Goal: Information Seeking & Learning: Learn about a topic

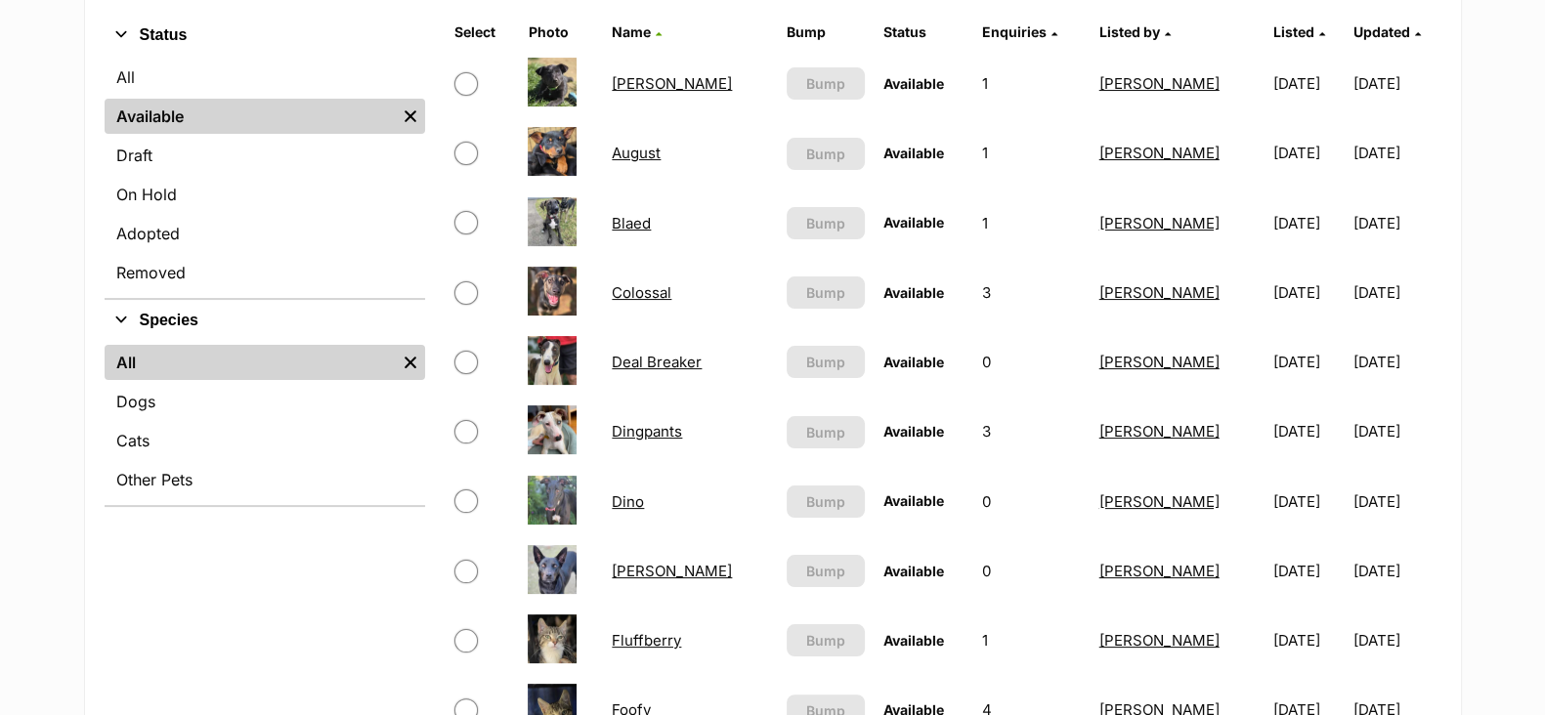
scroll to position [367, 0]
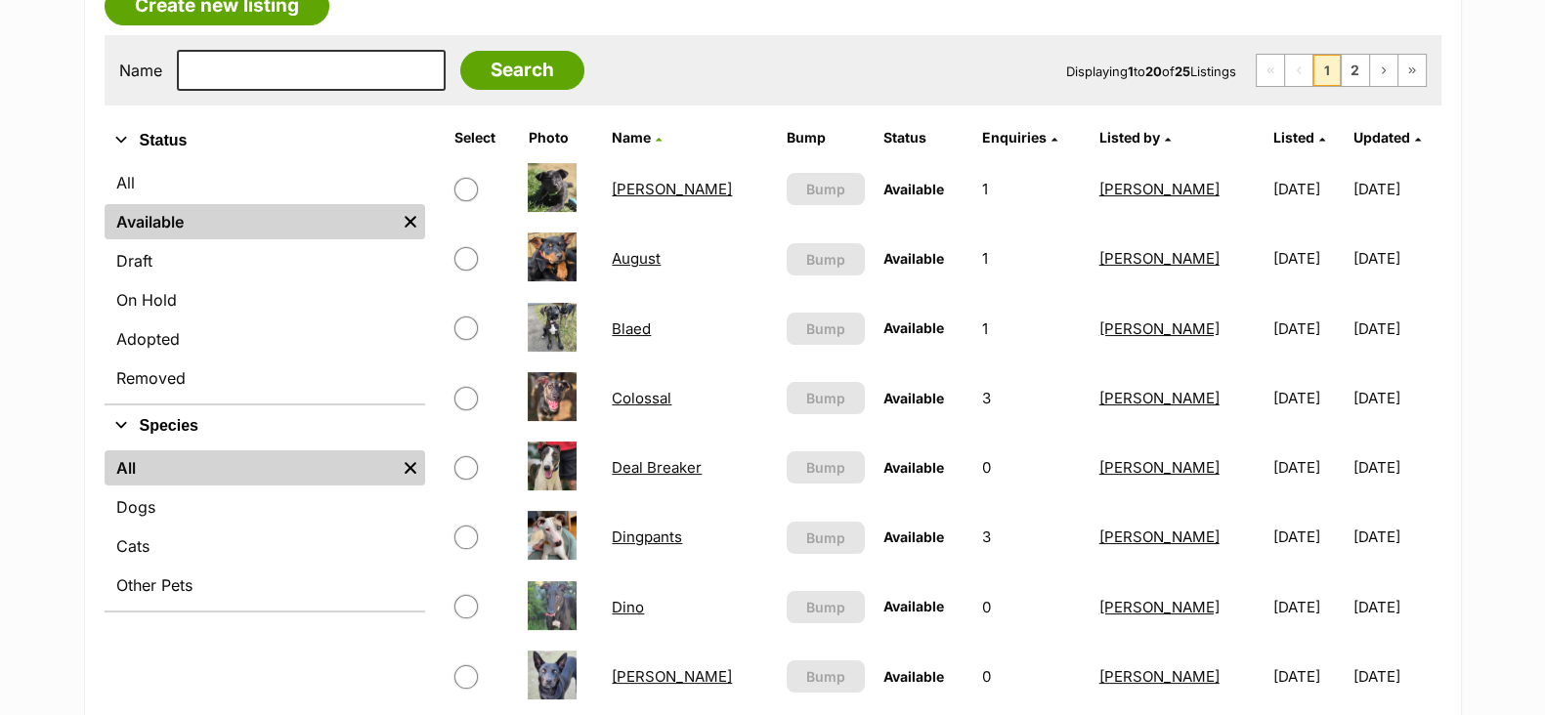
click at [1324, 76] on span "1" at bounding box center [1327, 70] width 27 height 31
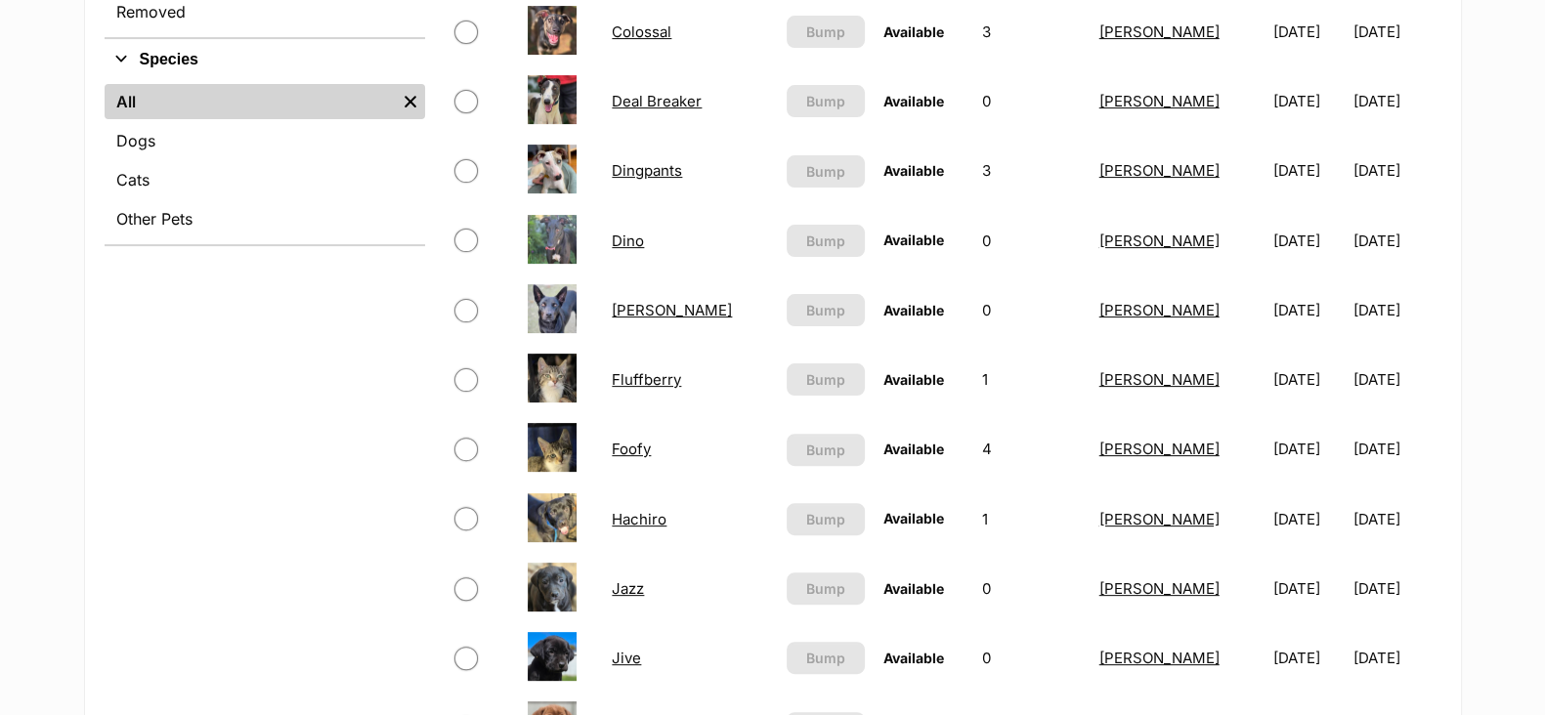
scroll to position [854, 0]
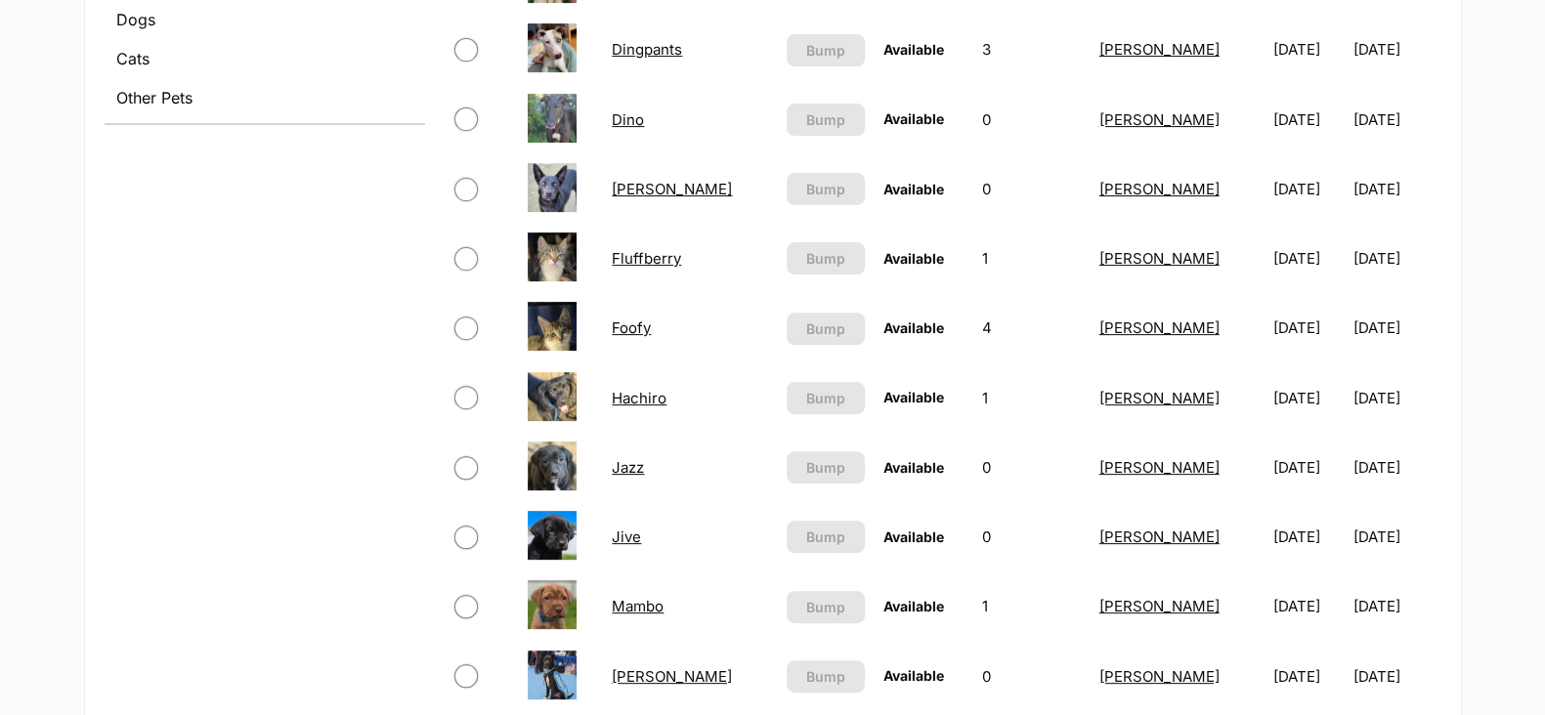
click at [639, 466] on link "Jazz" at bounding box center [628, 467] width 32 height 19
click at [634, 540] on link "Jive" at bounding box center [626, 537] width 29 height 19
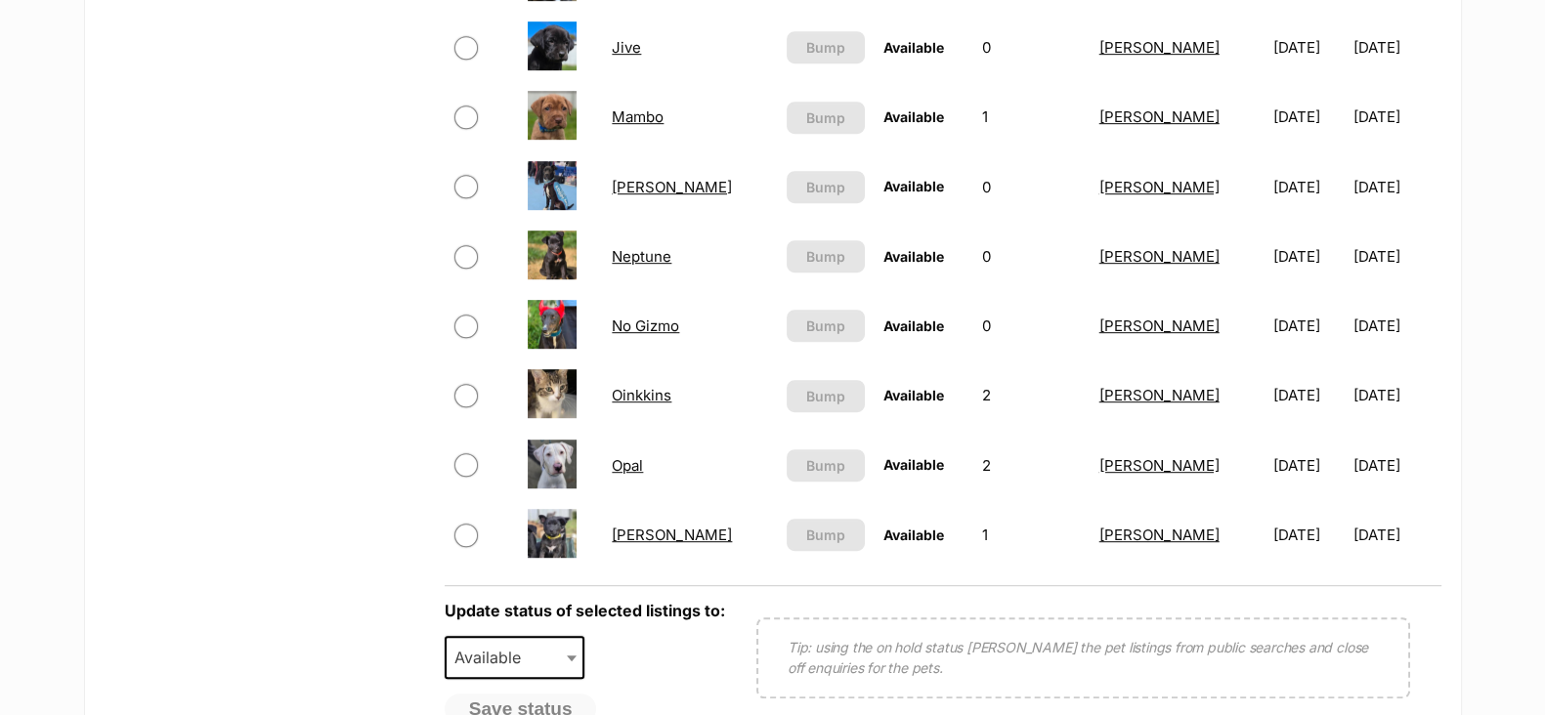
scroll to position [1100, 0]
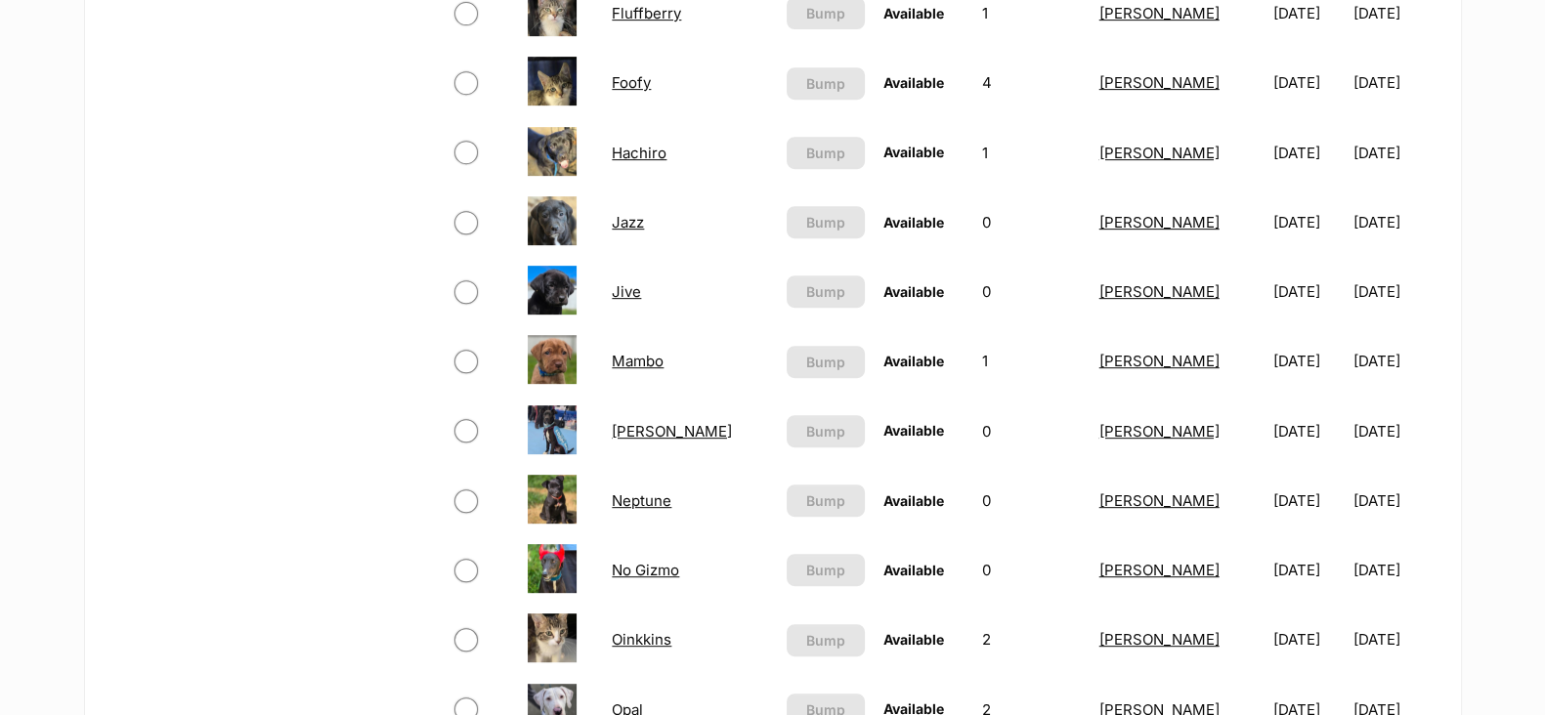
click at [643, 365] on link "Mambo" at bounding box center [638, 361] width 52 height 19
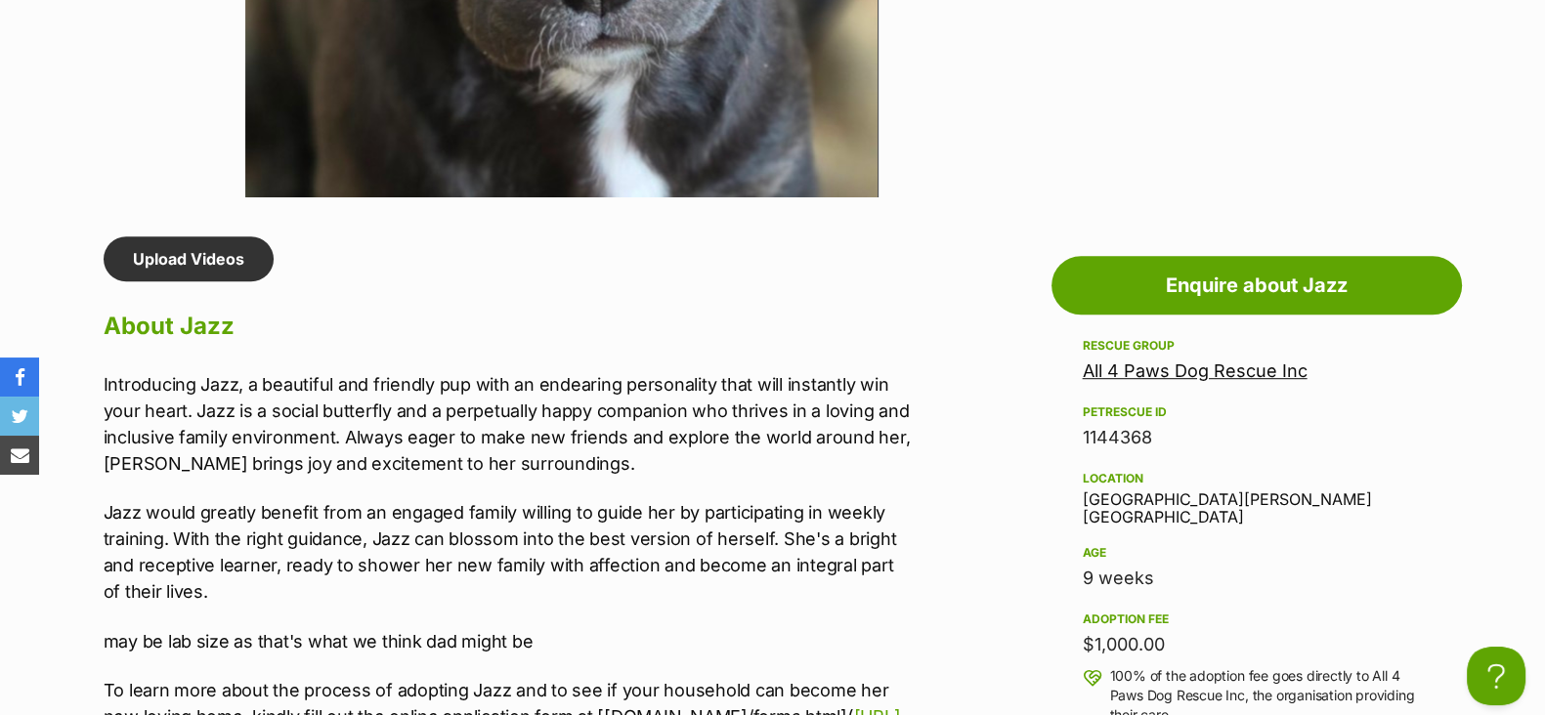
scroll to position [1587, 0]
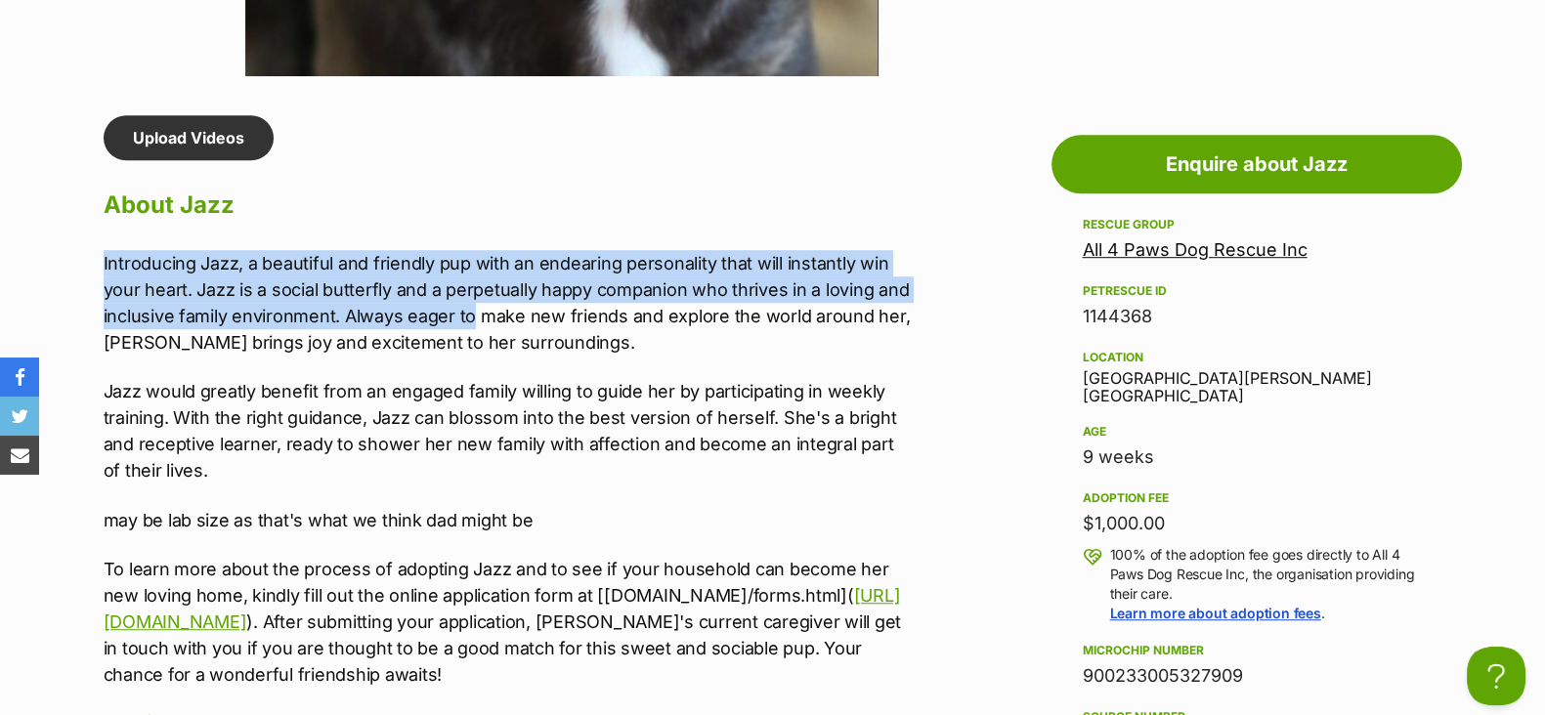
drag, startPoint x: 100, startPoint y: 259, endPoint x: 513, endPoint y: 330, distance: 419.6
click at [500, 329] on div "Upload Videos About Jazz Introducing Jazz, a beautiful and friendly pup with an…" at bounding box center [497, 674] width 827 height 1119
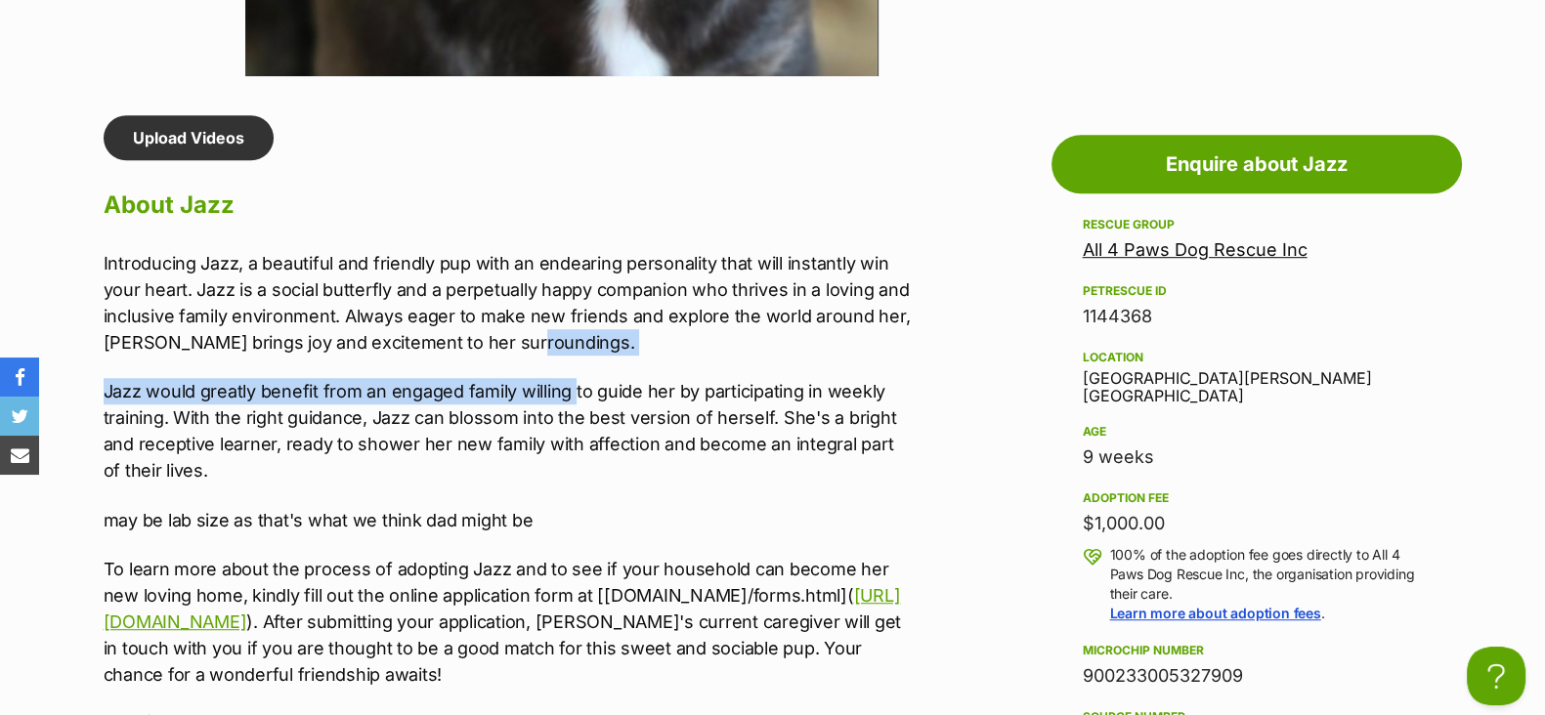
drag, startPoint x: 542, startPoint y: 355, endPoint x: 591, endPoint y: 496, distance: 149.0
click at [584, 420] on div "Introducing Jazz, a beautiful and friendly pup with an endearing personality th…" at bounding box center [507, 469] width 807 height 438
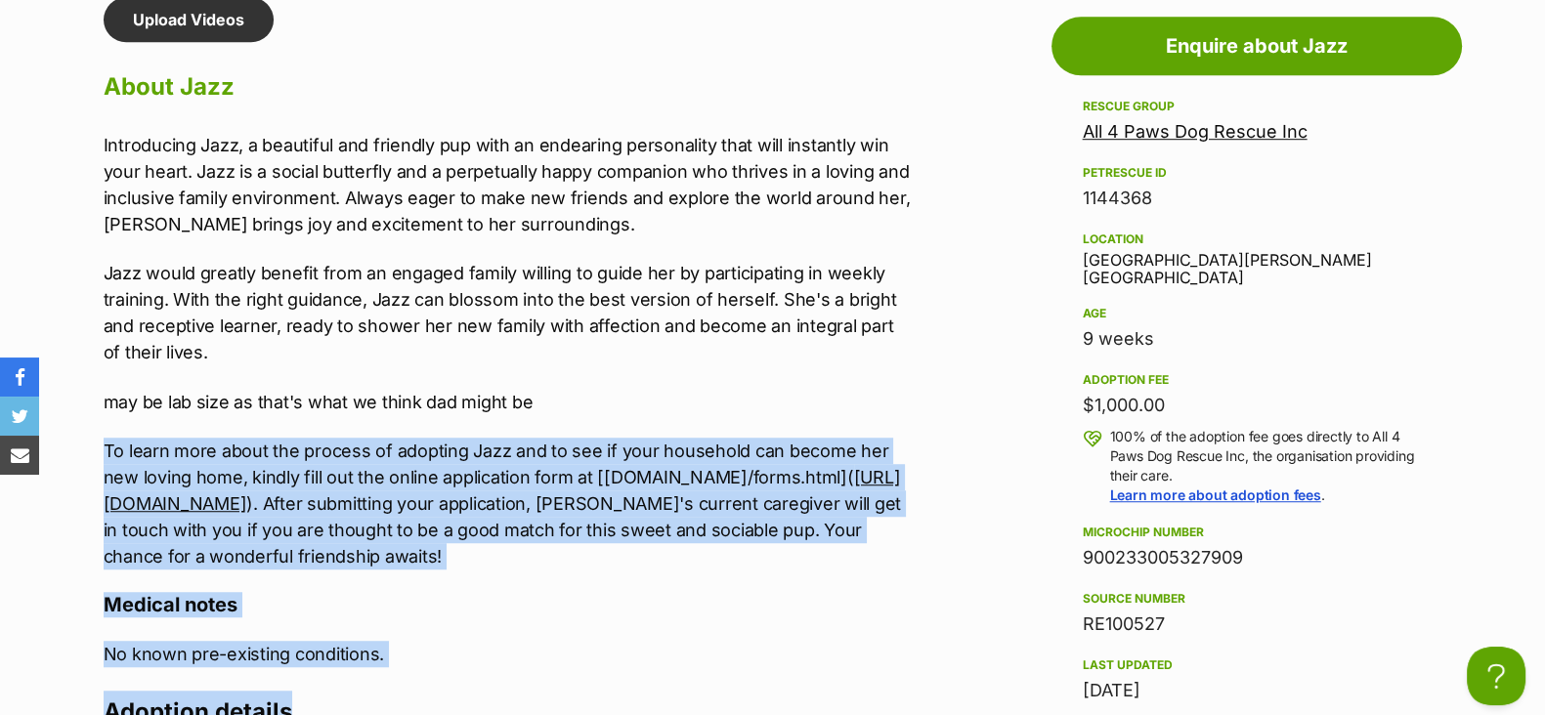
scroll to position [1714, 0]
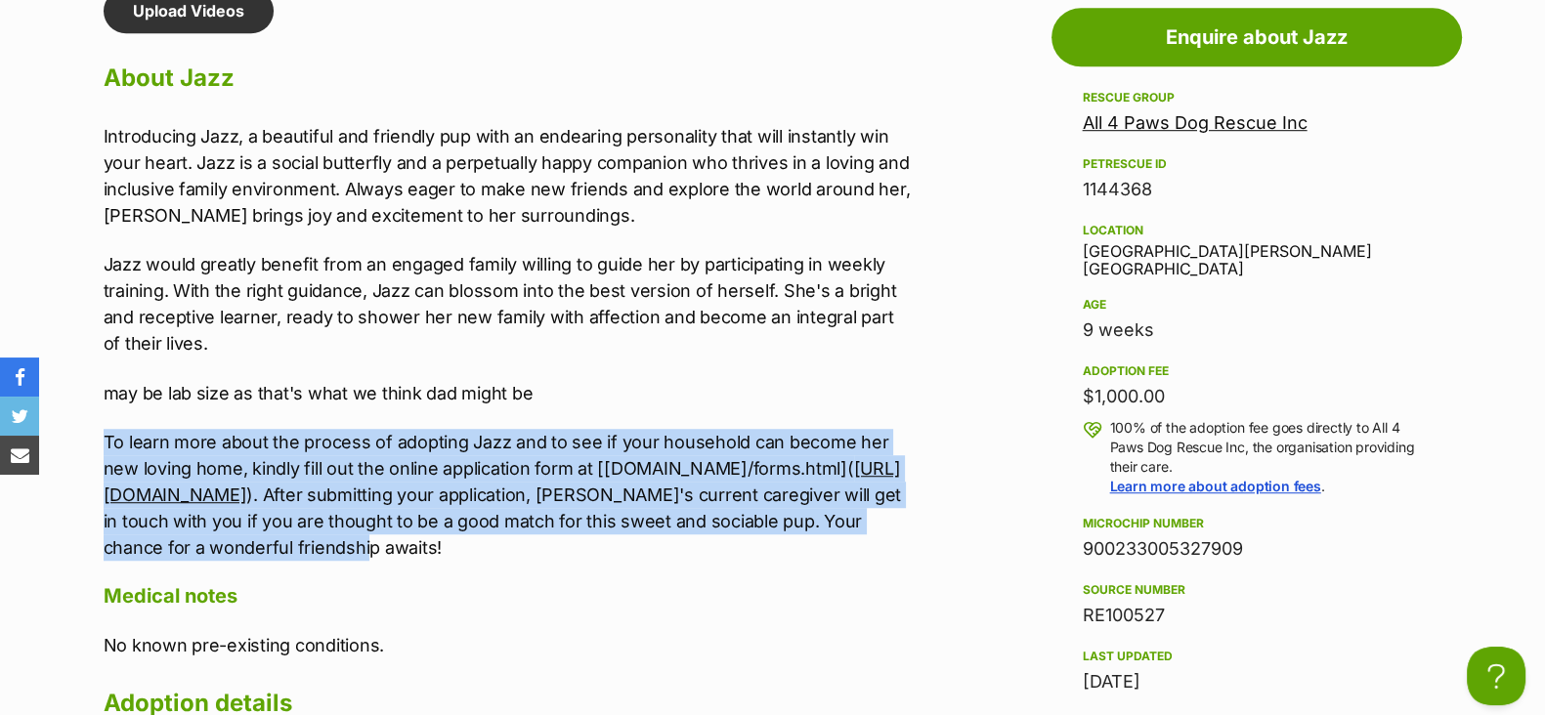
drag, startPoint x: 591, startPoint y: 496, endPoint x: 727, endPoint y: 574, distance: 156.8
click at [727, 561] on div "Introducing Jazz, a beautiful and friendly pup with an endearing personality th…" at bounding box center [507, 342] width 807 height 438
copy div "To learn more about the process of adopting Jazz and to see if your household c…"
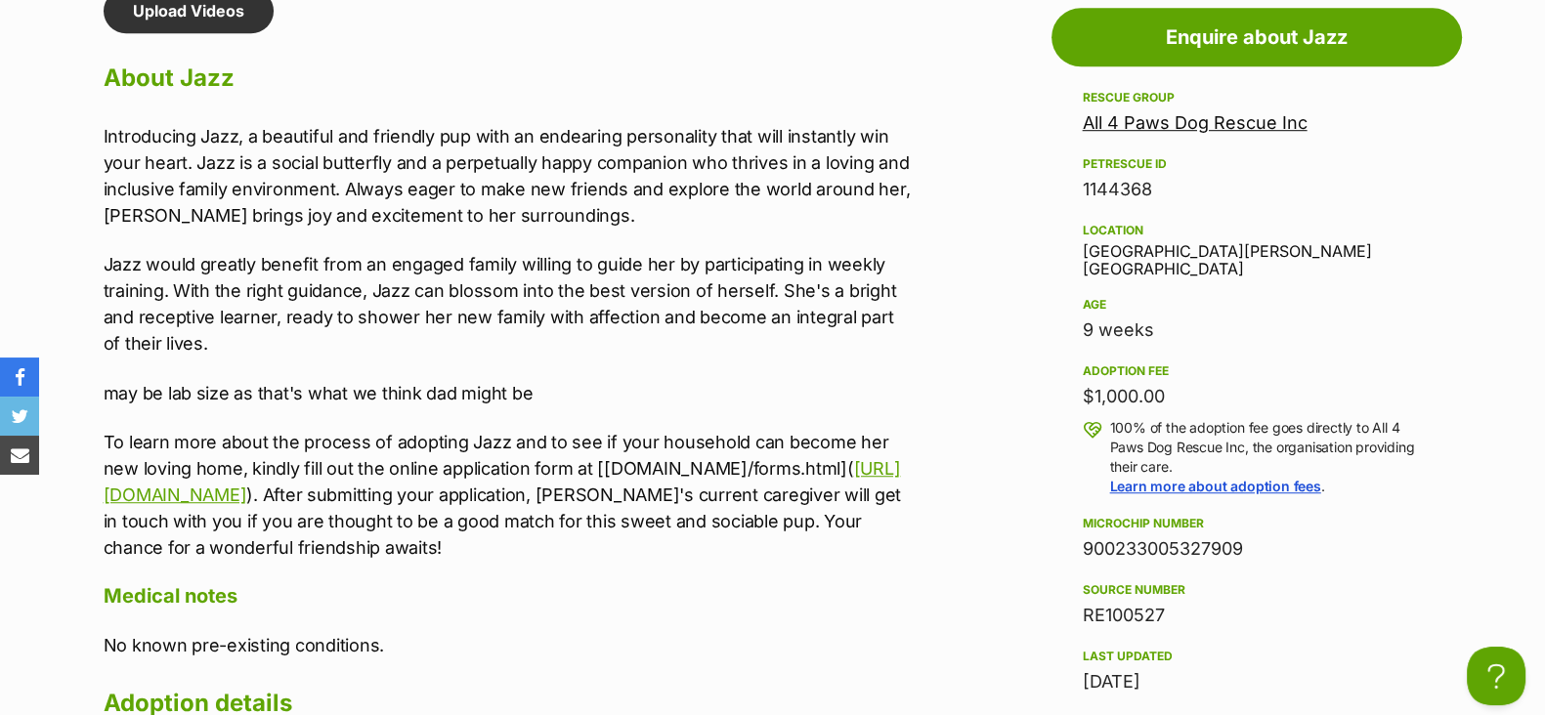
click at [324, 355] on div "Introducing Jazz, a beautiful and friendly pup with an endearing personality th…" at bounding box center [507, 342] width 807 height 438
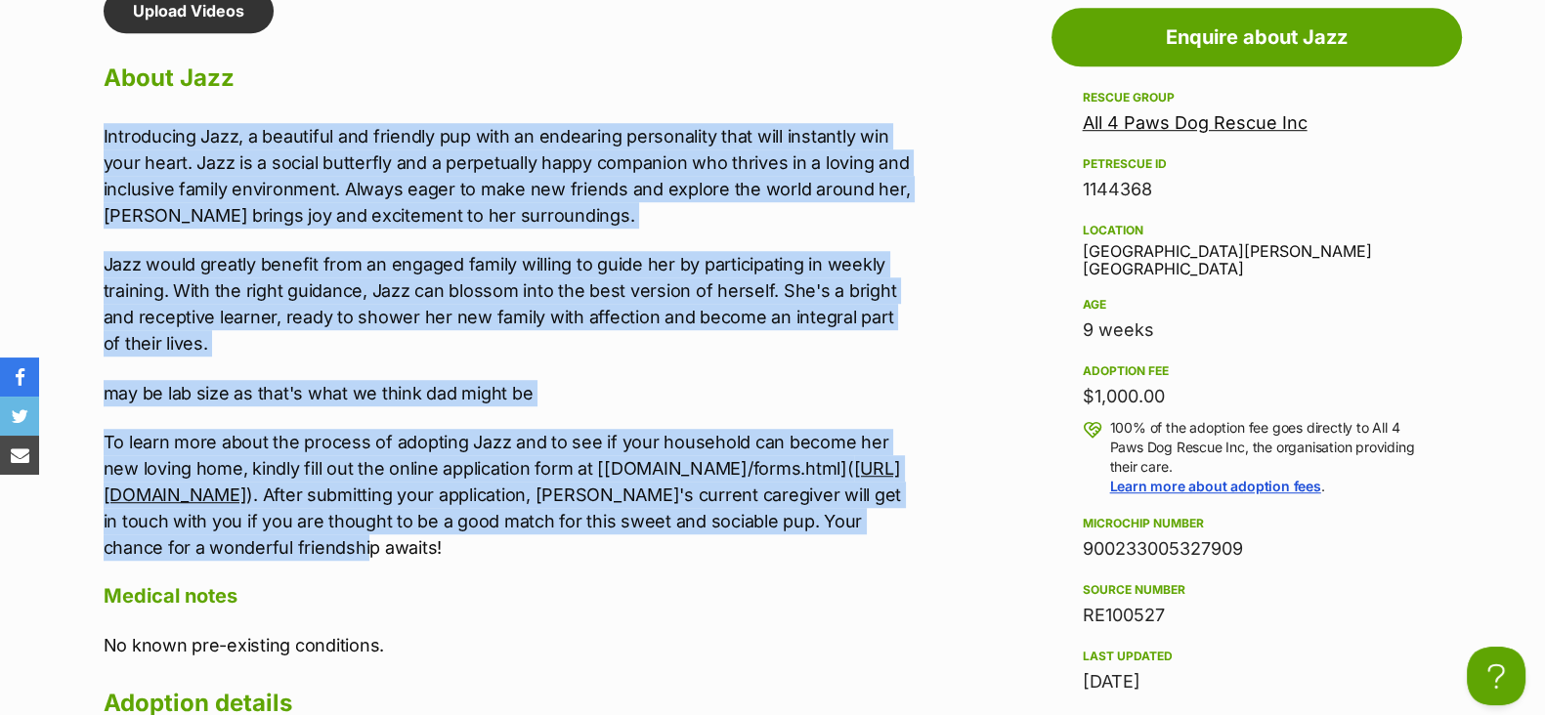
drag, startPoint x: 89, startPoint y: 134, endPoint x: 567, endPoint y: 564, distance: 643.0
click at [567, 564] on div "Upload Videos About Jazz Introducing Jazz, a beautiful and friendly pup with an…" at bounding box center [497, 547] width 827 height 1119
copy div "Introducing Jazz, a beautiful and friendly pup with an endearing personality th…"
drag, startPoint x: 1272, startPoint y: 527, endPoint x: 1078, endPoint y: 535, distance: 193.7
click at [1078, 535] on aside "Rescue group All 4 Paws Dog Rescue Inc PetRescue ID 1144368 Location Altona Mea…" at bounding box center [1257, 489] width 411 height 806
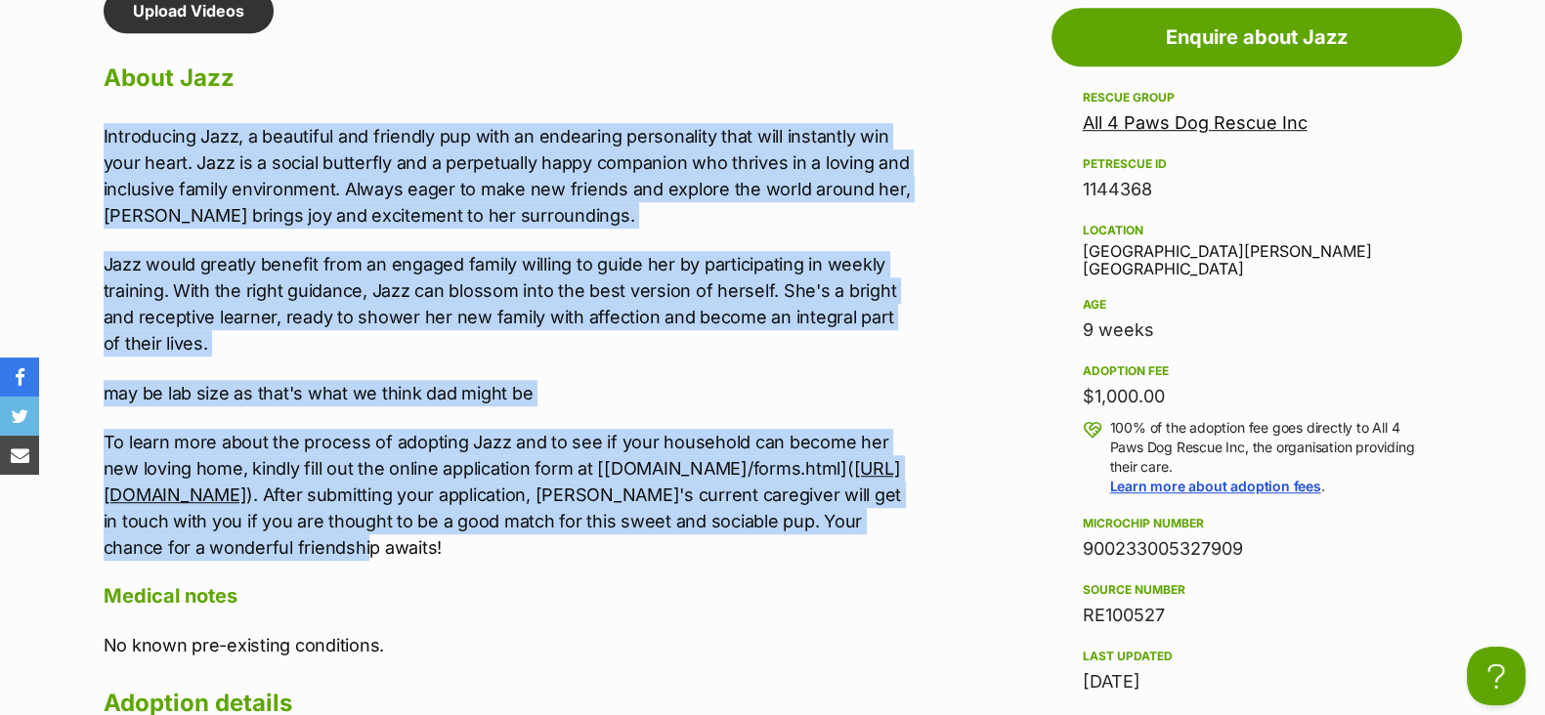
copy div "900233005327909"
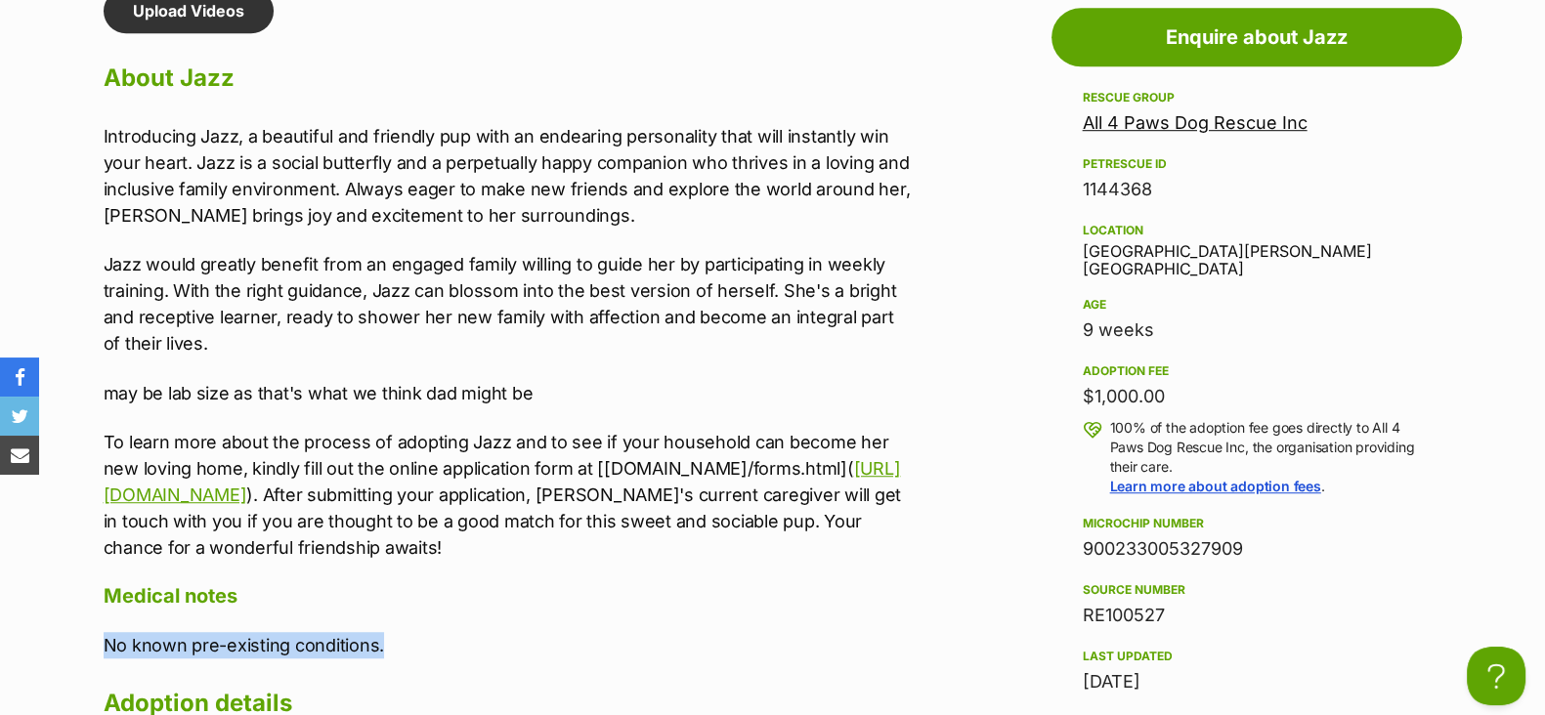
drag, startPoint x: 406, startPoint y: 667, endPoint x: 159, endPoint y: 661, distance: 246.4
click at [107, 647] on div "Upload Videos About Jazz Introducing Jazz, a beautiful and friendly pup with an…" at bounding box center [507, 547] width 807 height 1119
copy p "No known pre-existing conditions."
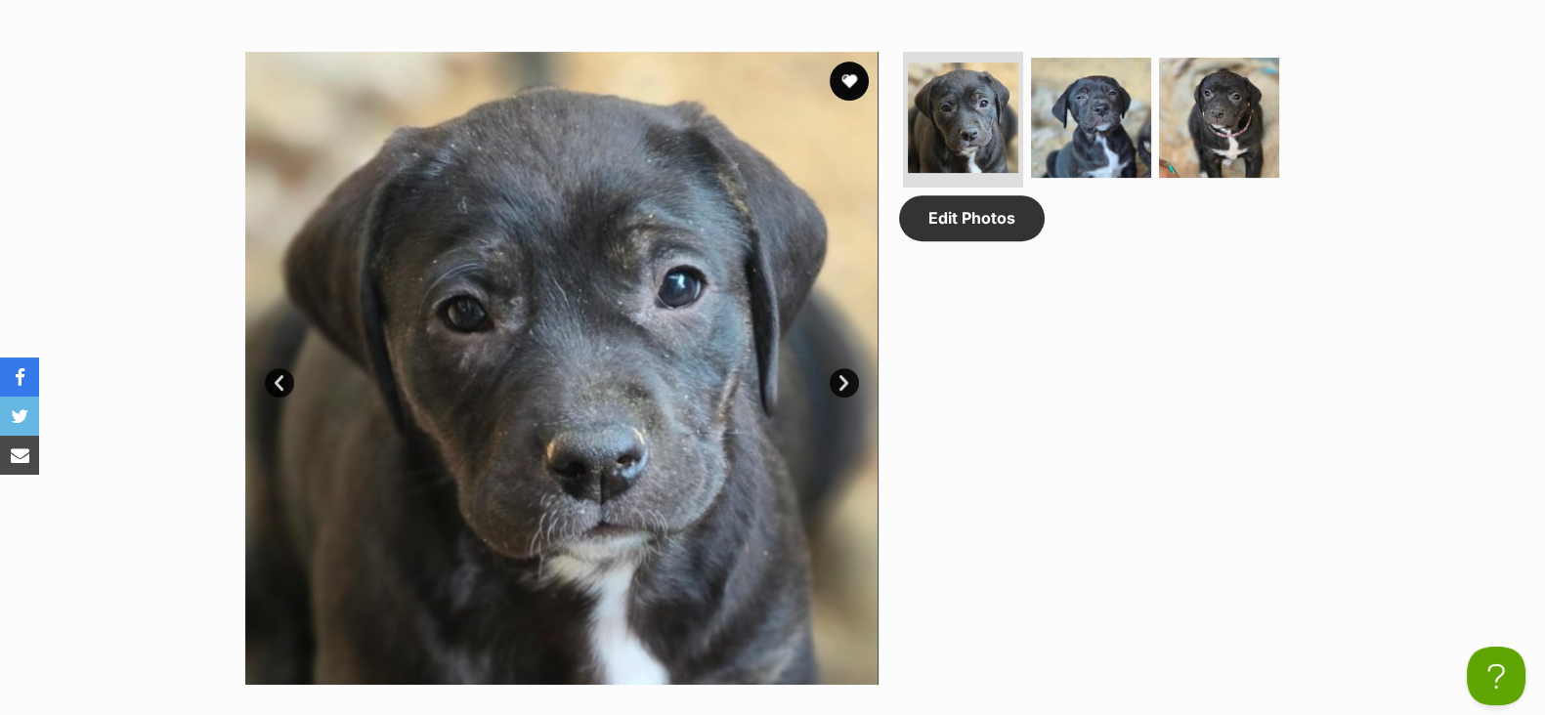
scroll to position [859, 0]
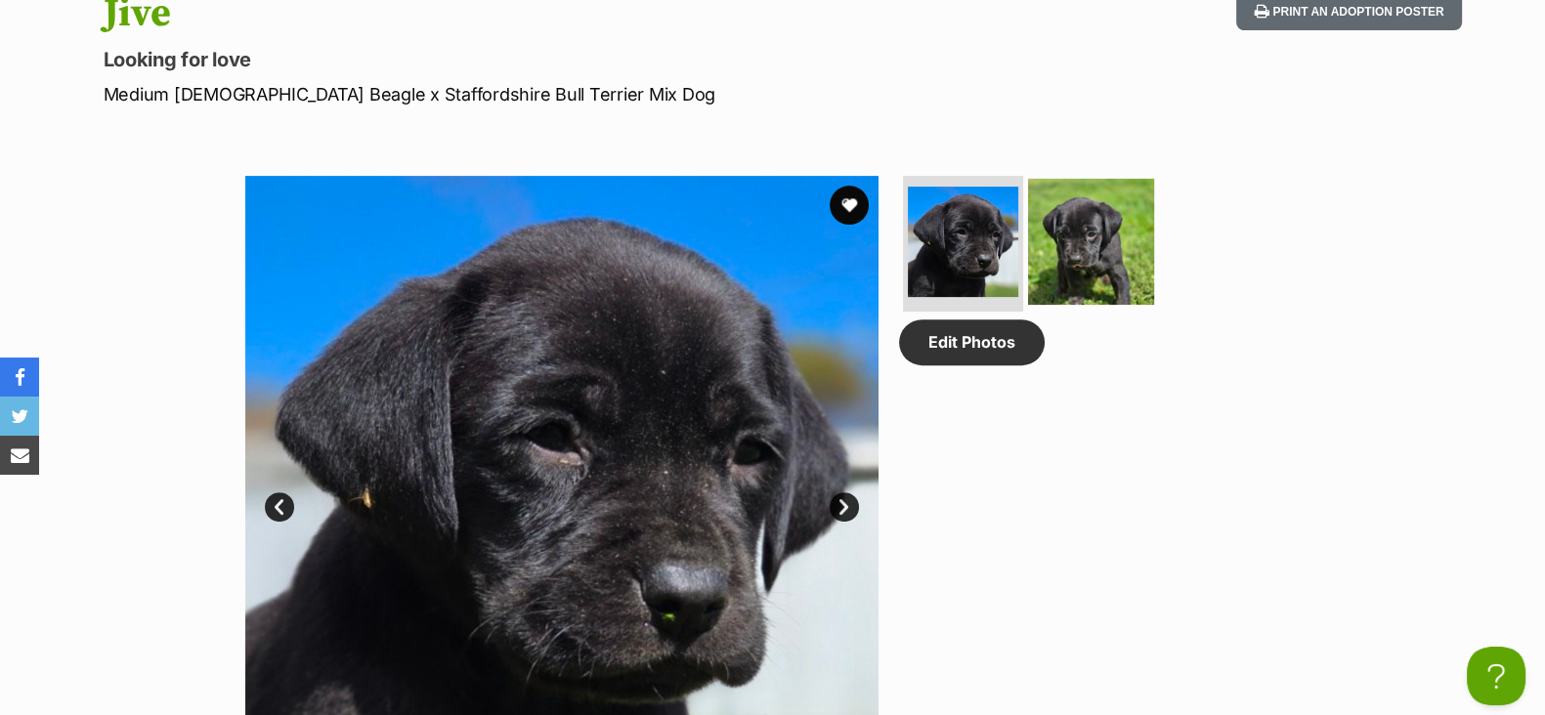
click at [1087, 224] on img at bounding box center [1091, 241] width 126 height 126
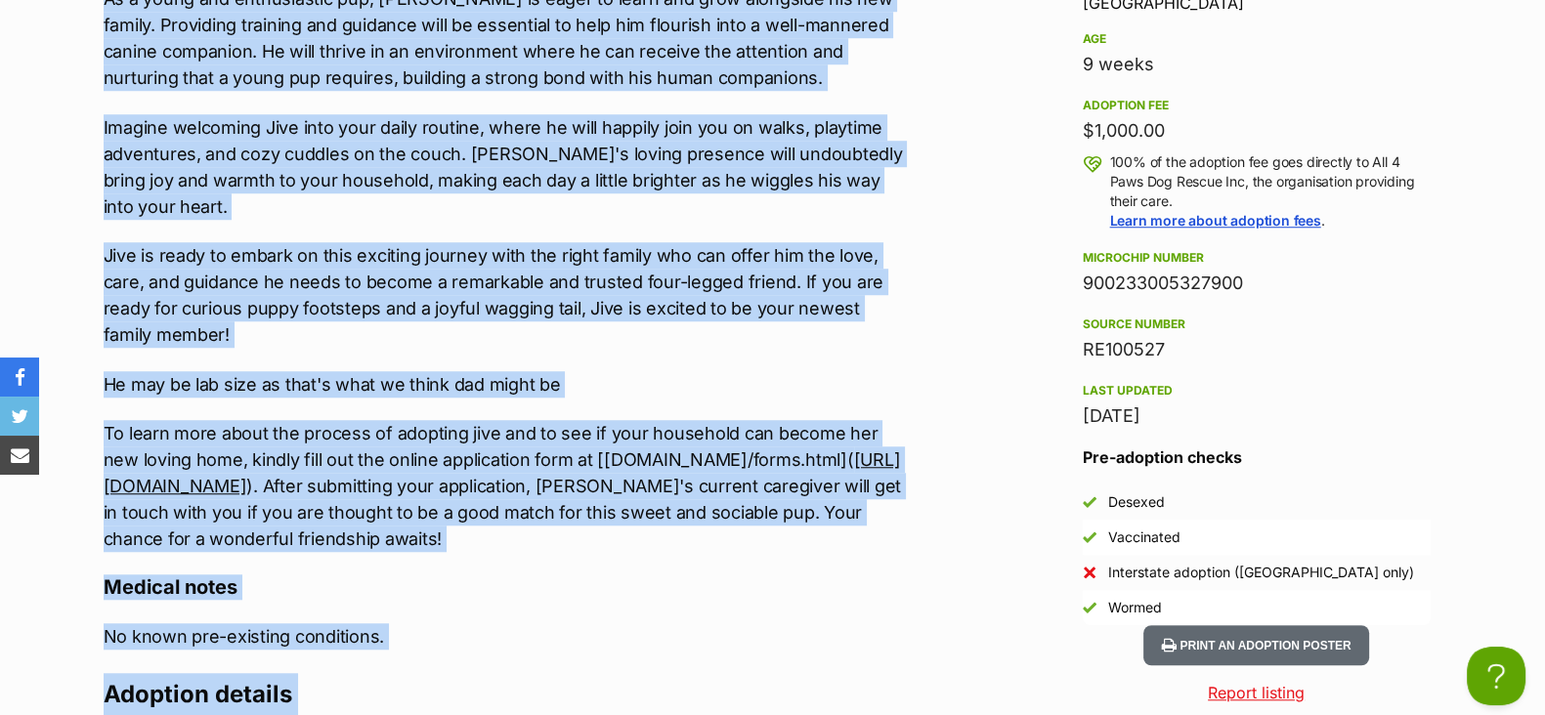
scroll to position [2005, 0]
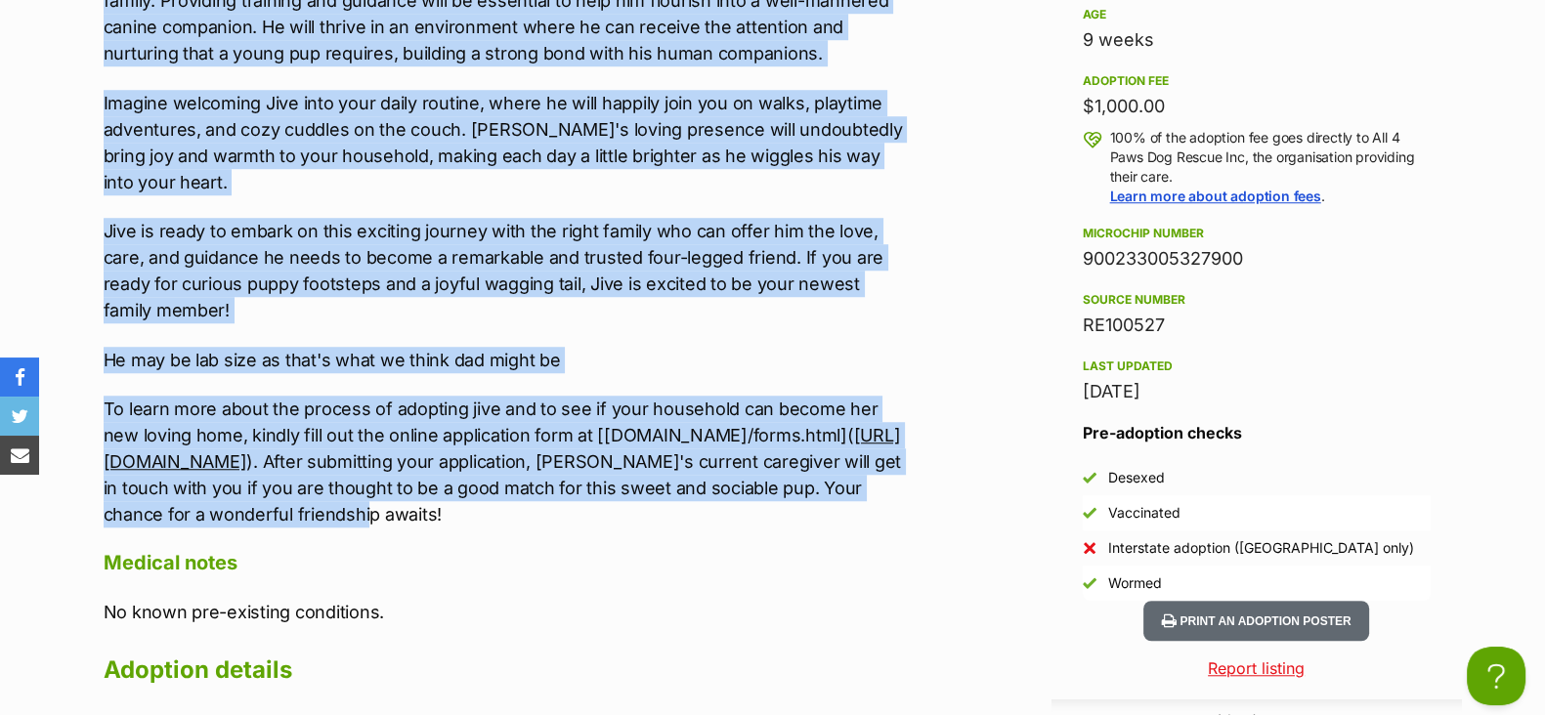
drag, startPoint x: 93, startPoint y: 262, endPoint x: 738, endPoint y: 483, distance: 681.9
click at [738, 483] on div "Upload Videos About Jive Meet Jive, a delightful little puppy with a heart full…" at bounding box center [497, 386] width 827 height 1376
copy div "Meet Jive, a delightful little puppy with a heart full of love and a zest for l…"
drag, startPoint x: 1256, startPoint y: 244, endPoint x: 1095, endPoint y: 238, distance: 161.4
click at [1101, 245] on div "900233005327900" at bounding box center [1257, 258] width 348 height 27
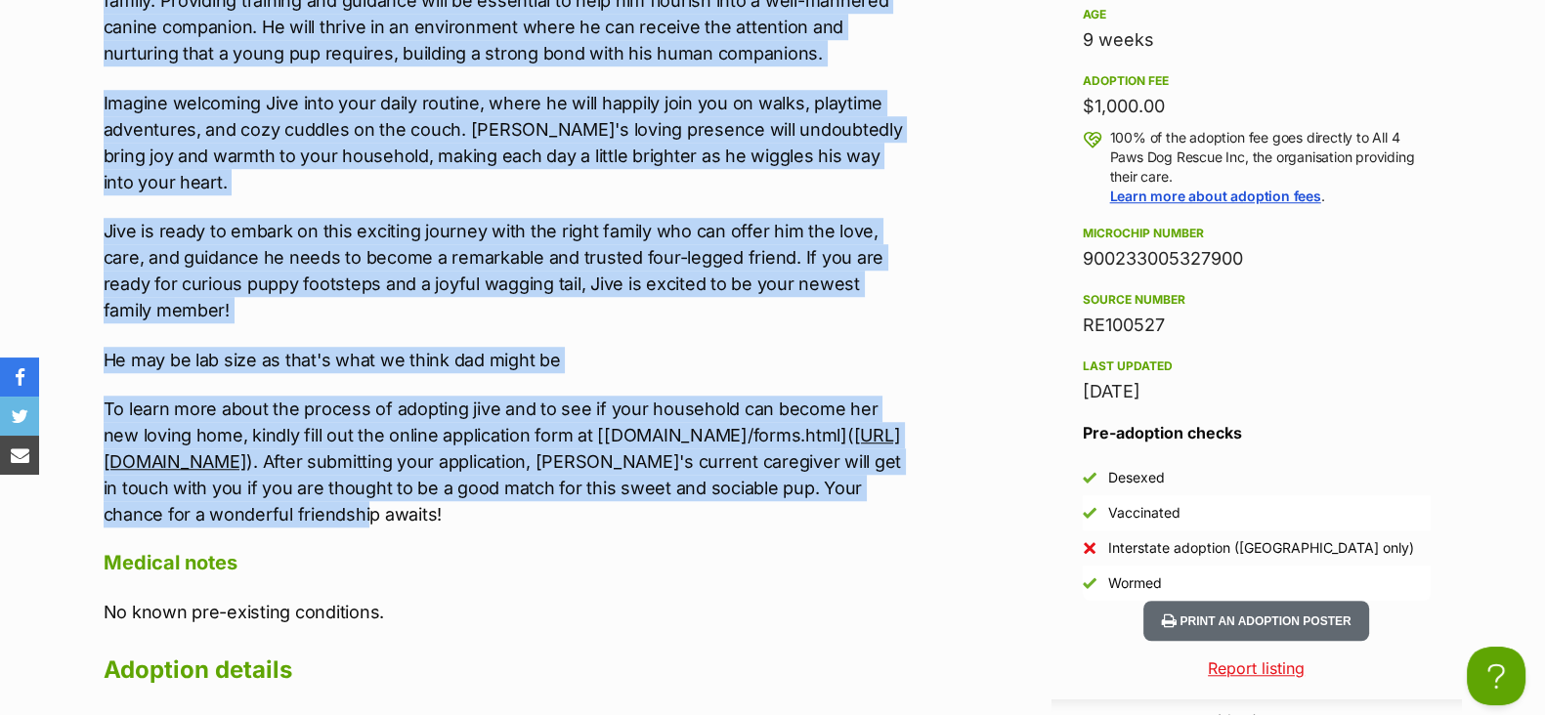
click at [1091, 245] on div "900233005327900" at bounding box center [1257, 258] width 348 height 27
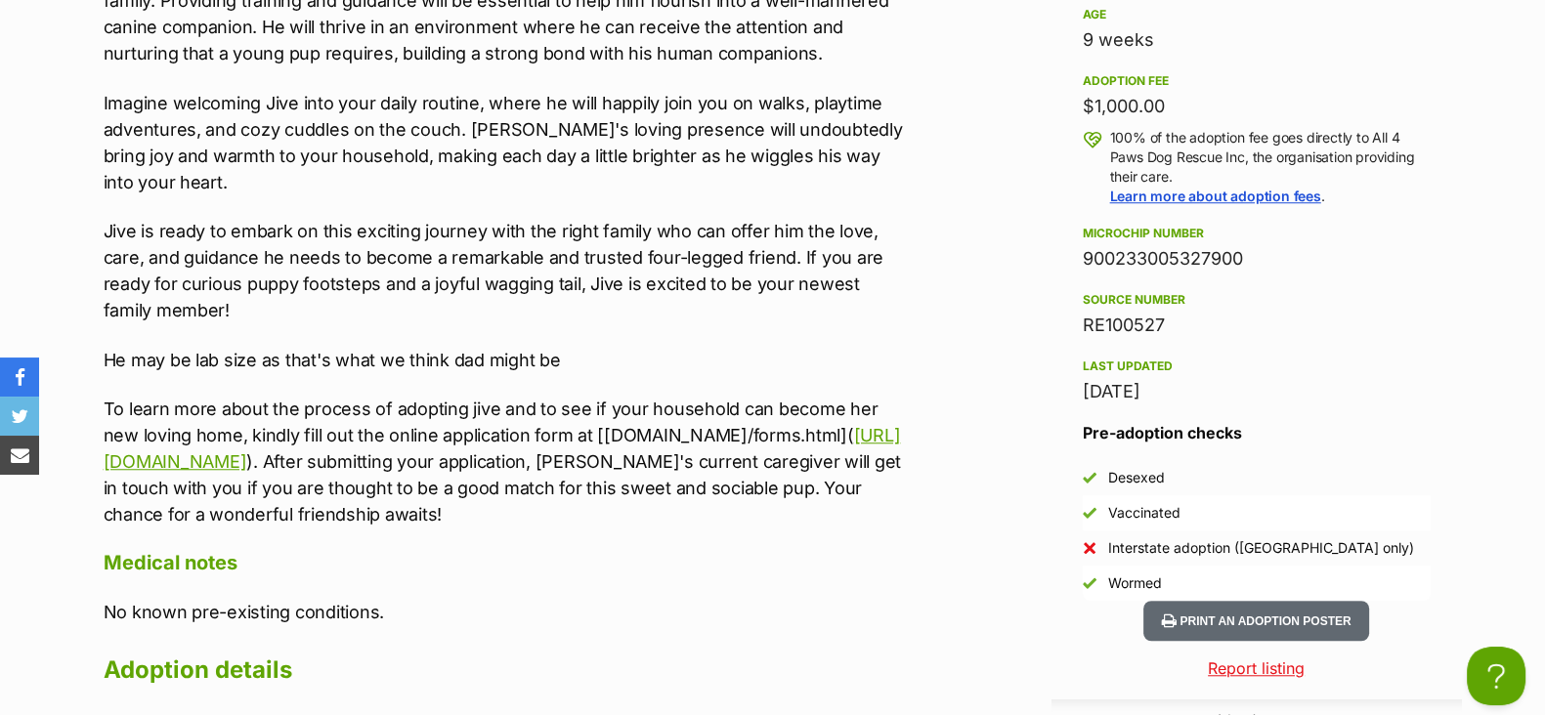
click at [1090, 245] on div "900233005327900" at bounding box center [1257, 258] width 348 height 27
click at [1085, 245] on div "900233005327900" at bounding box center [1257, 258] width 348 height 27
copy div "900233005327900"
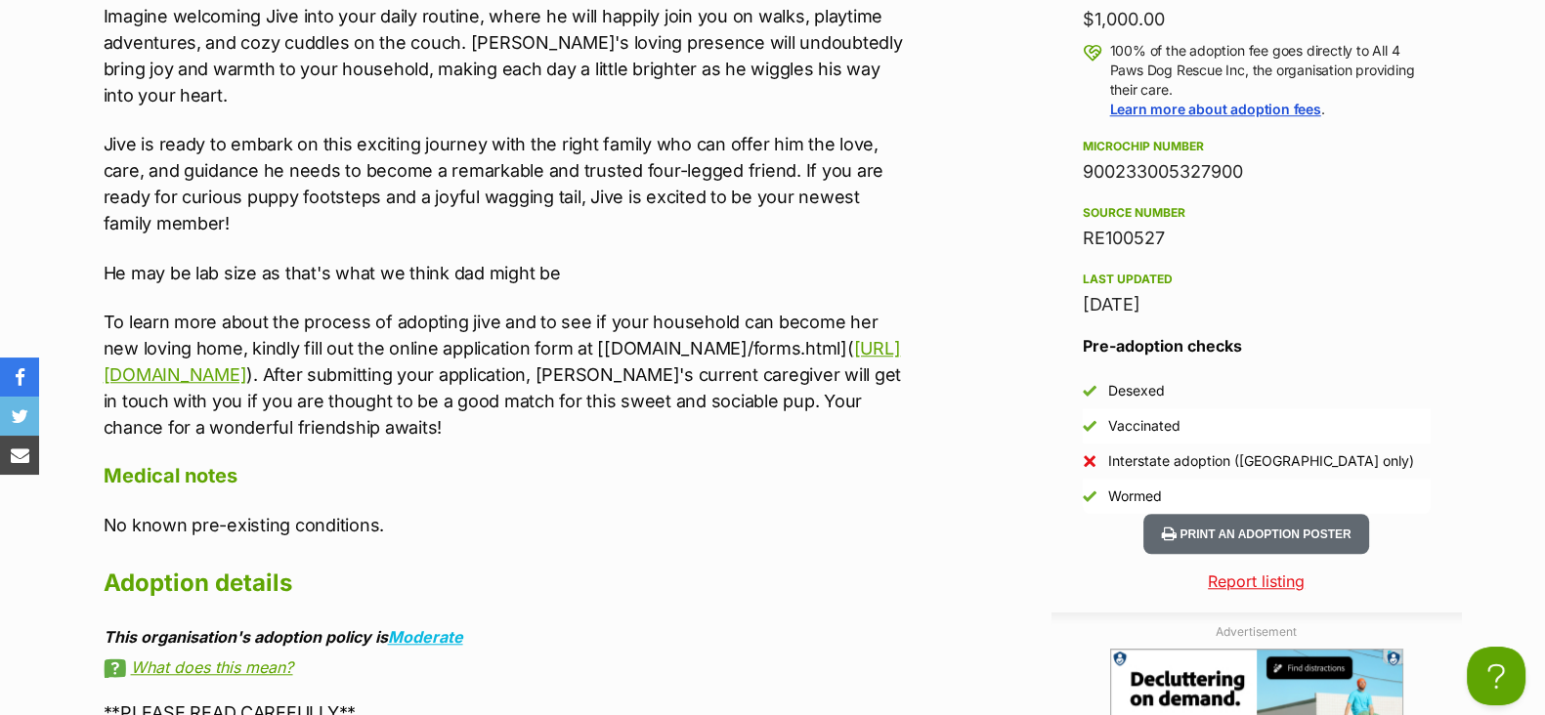
scroll to position [2127, 0]
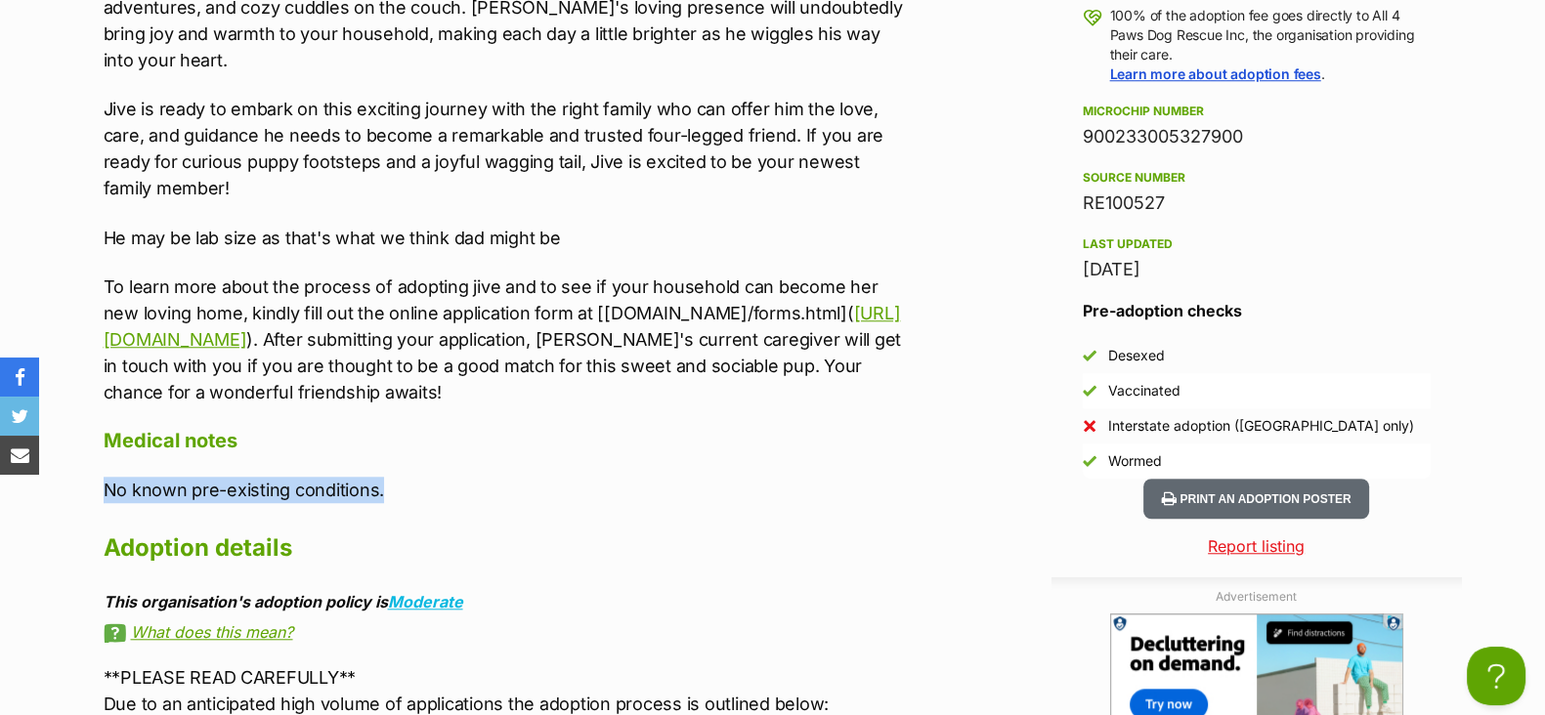
drag, startPoint x: 391, startPoint y: 466, endPoint x: 100, endPoint y: 448, distance: 291.9
click at [100, 448] on div "Upload Videos About Jive Meet Jive, a delightful little puppy with a heart full…" at bounding box center [497, 264] width 827 height 1376
copy p "No known pre-existing conditions."
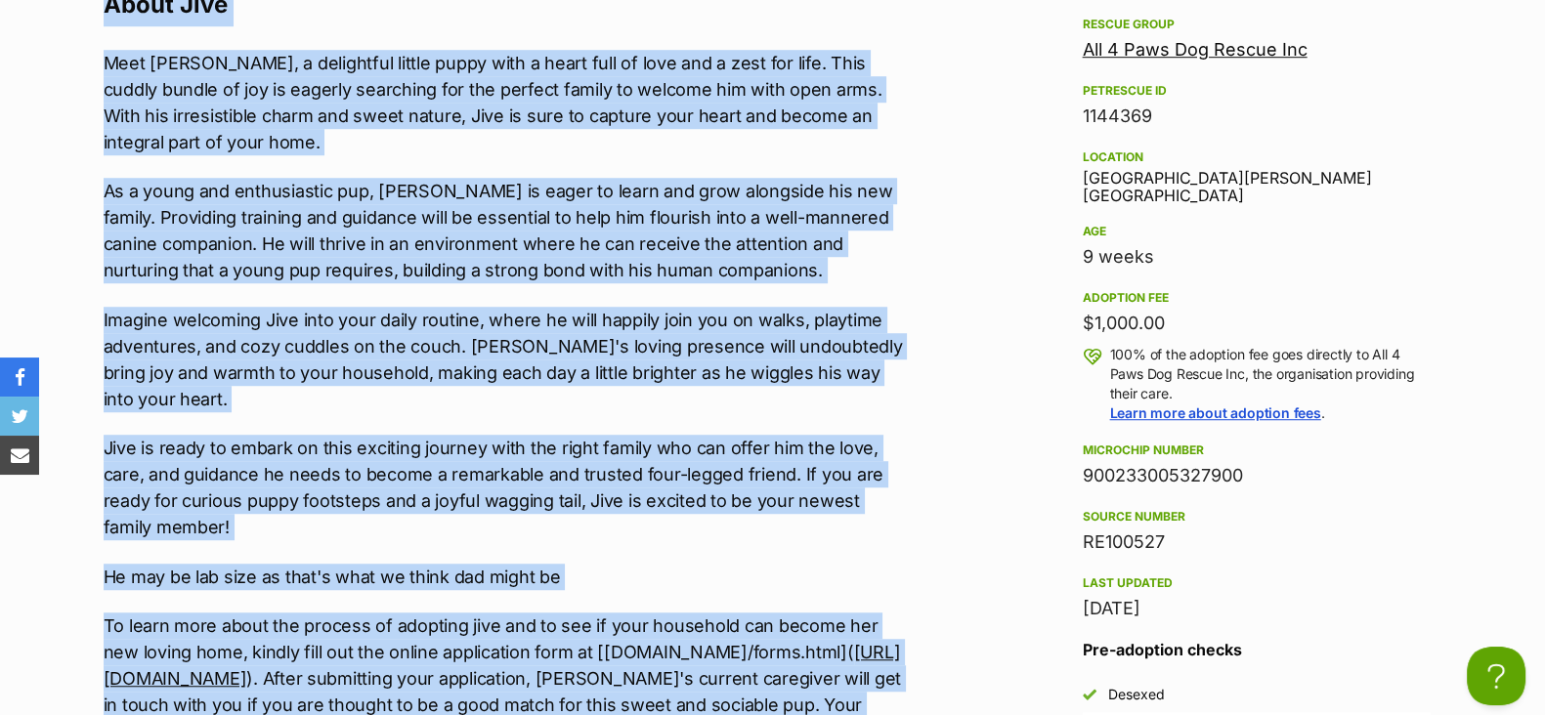
scroll to position [1738, 0]
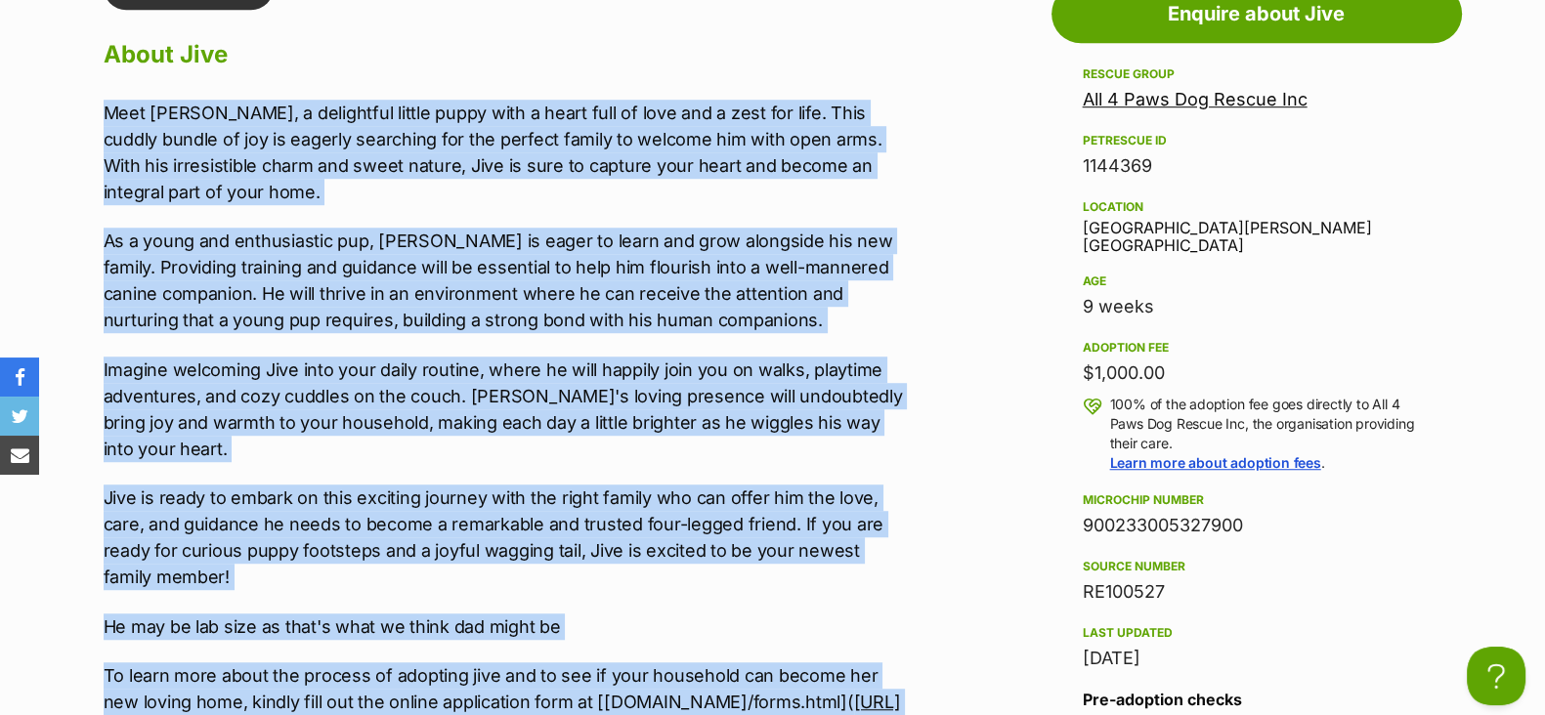
drag, startPoint x: 635, startPoint y: 489, endPoint x: 91, endPoint y: 80, distance: 680.7
click at [91, 80] on div "Upload Videos About Jive Meet Jive, a delightful little puppy with a heart full…" at bounding box center [497, 653] width 827 height 1376
copy div "Meet Jive, a delightful little puppy with a heart full of love and a zest for l…"
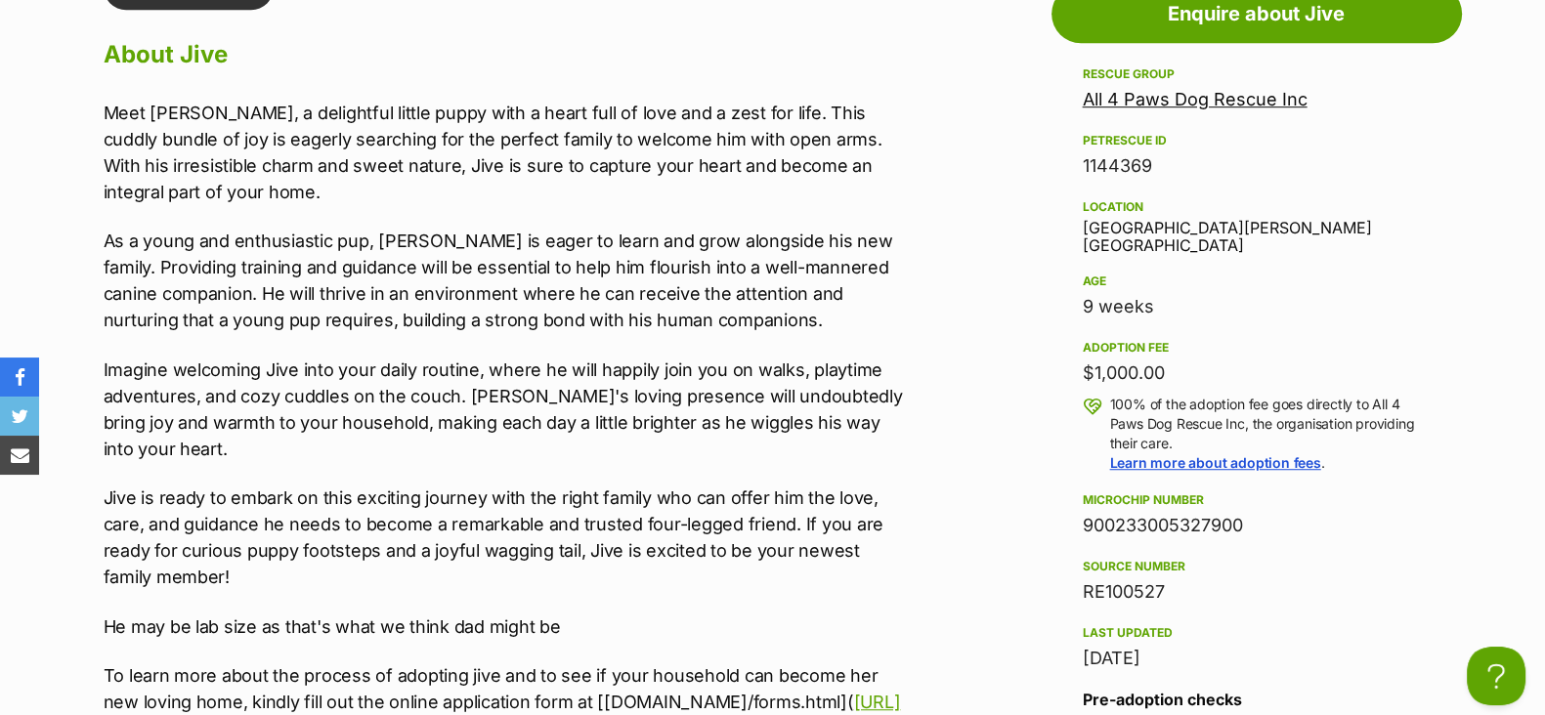
click at [468, 65] on h2 "About Jive" at bounding box center [507, 54] width 807 height 43
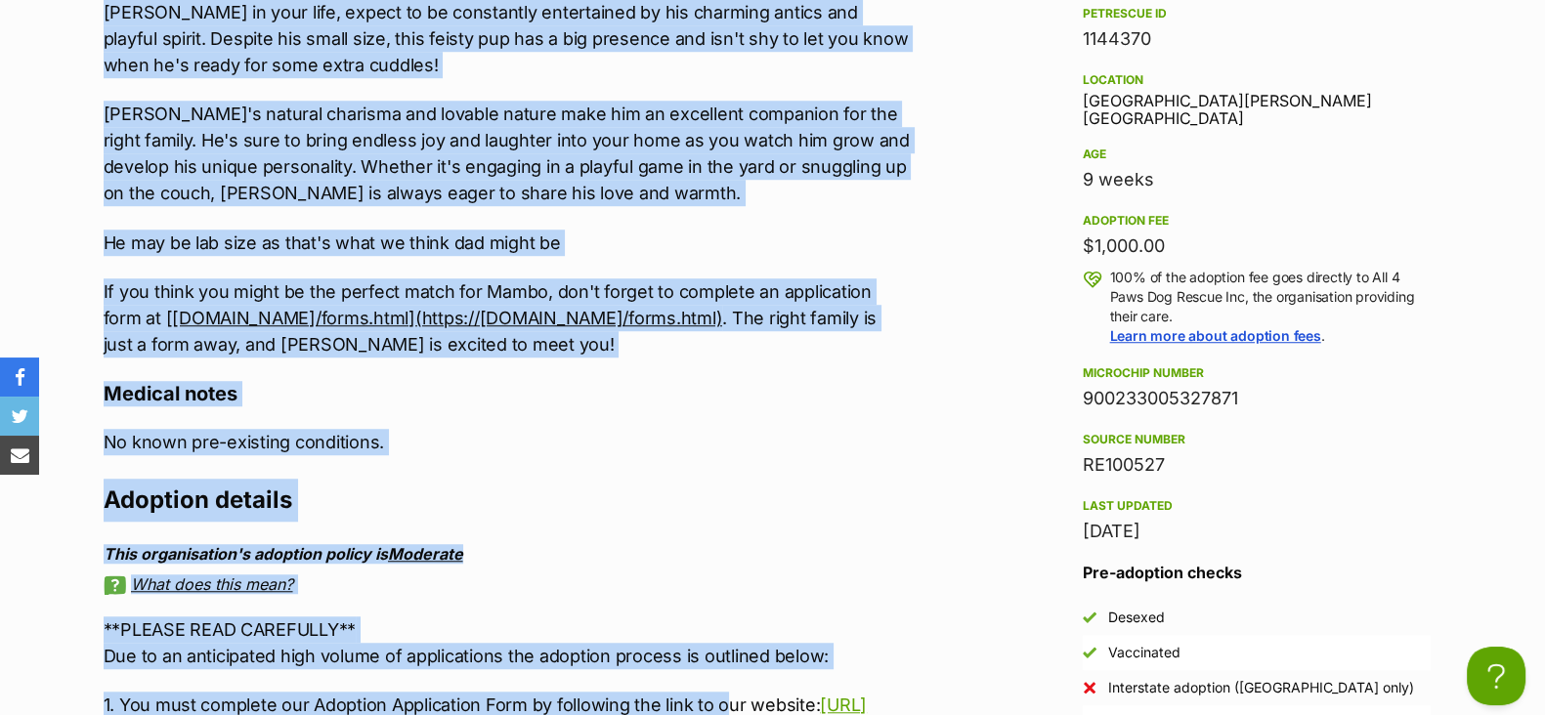
scroll to position [1968, 0]
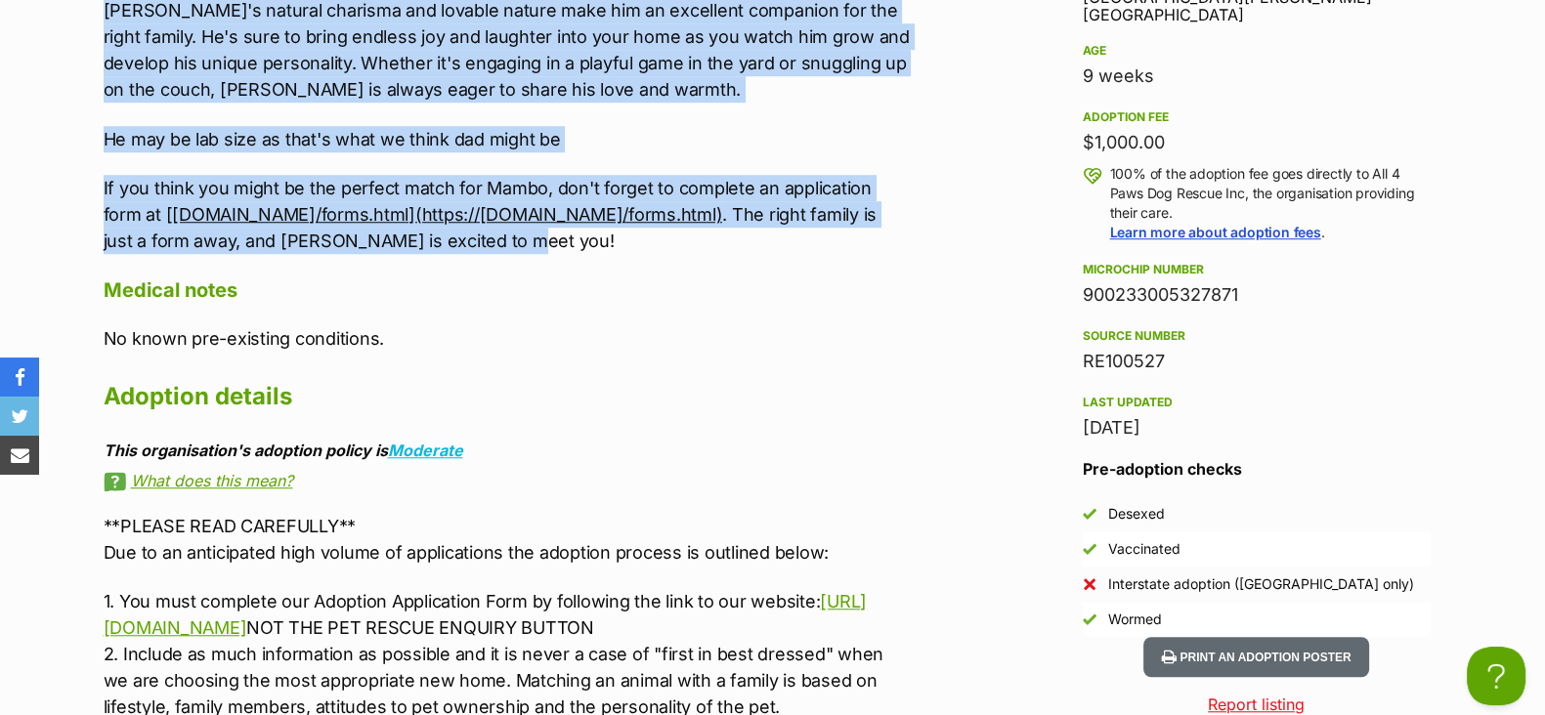
drag, startPoint x: 106, startPoint y: 379, endPoint x: 674, endPoint y: 263, distance: 580.6
click at [674, 254] on div "Meet [PERSON_NAME], a beautiful and confident little puppy bursting with person…" at bounding box center [507, 61] width 807 height 385
copy div "Meet [PERSON_NAME], a beautiful and confident little puppy bursting with person…"
drag, startPoint x: 1256, startPoint y: 283, endPoint x: 1086, endPoint y: 271, distance: 170.5
click at [1086, 281] on div "900233005327871" at bounding box center [1257, 294] width 348 height 27
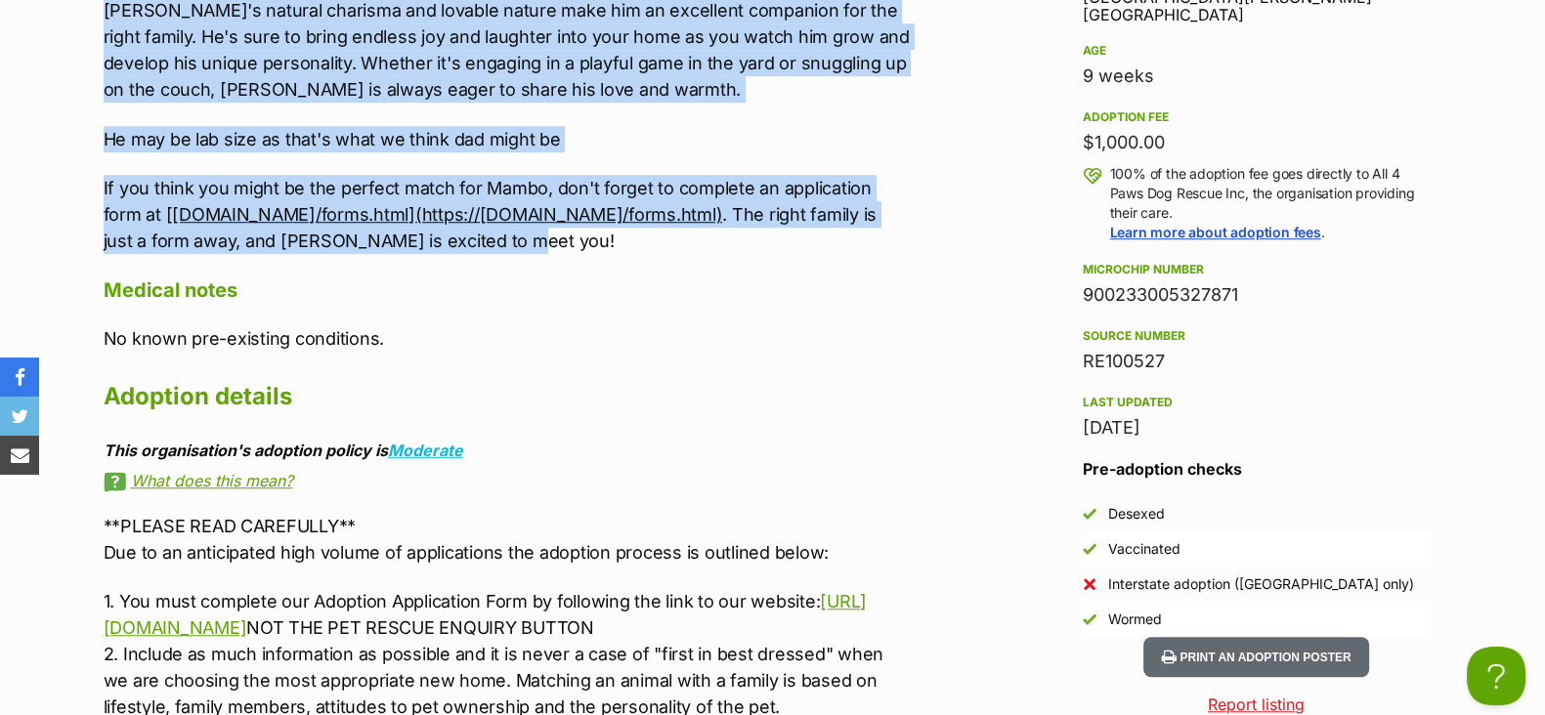
copy div "900233005327871"
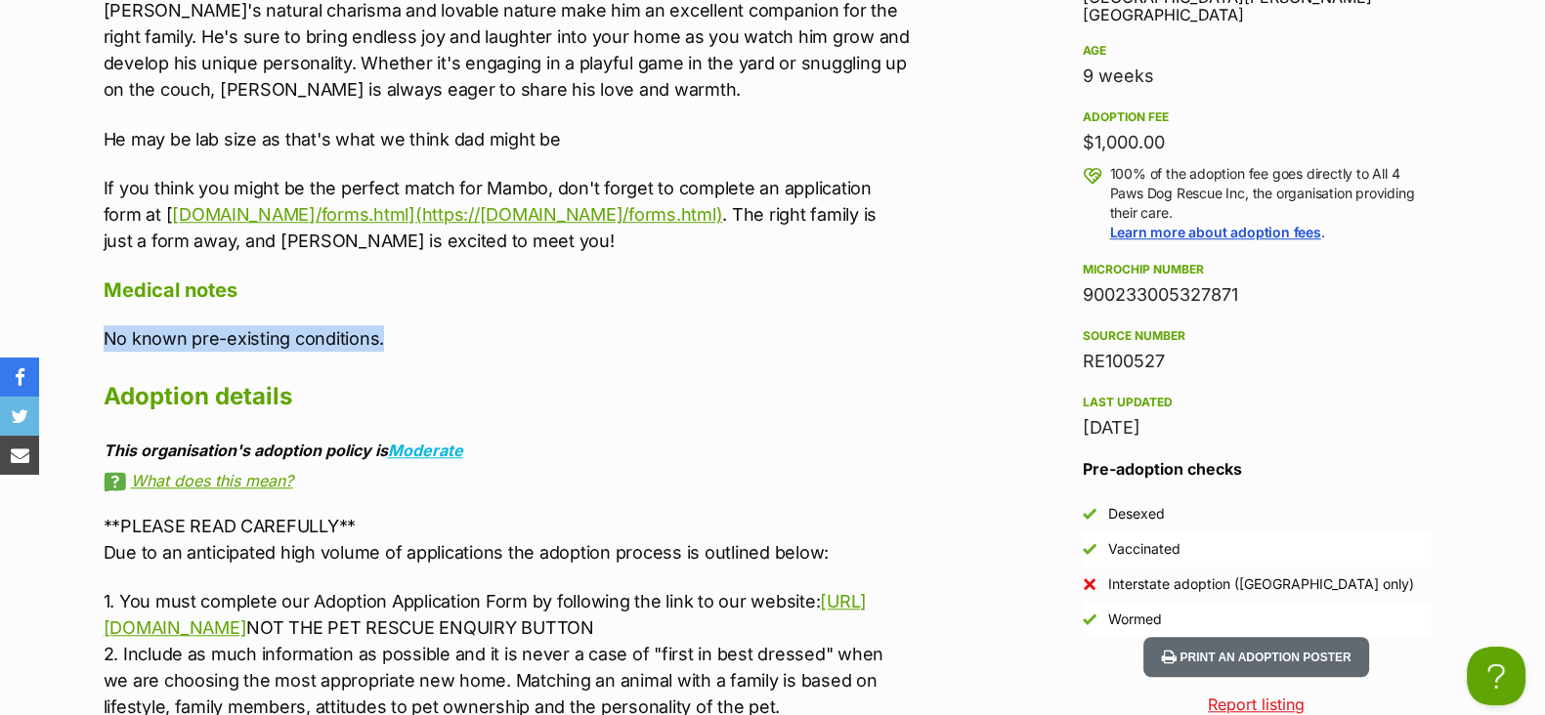
drag, startPoint x: 396, startPoint y: 370, endPoint x: 106, endPoint y: 337, distance: 292.2
click at [106, 337] on div "Upload Videos About Mambo Meet Mambo, a beautiful and confident little puppy bu…" at bounding box center [507, 267] width 807 height 1066
copy p "No known pre-existing conditions."
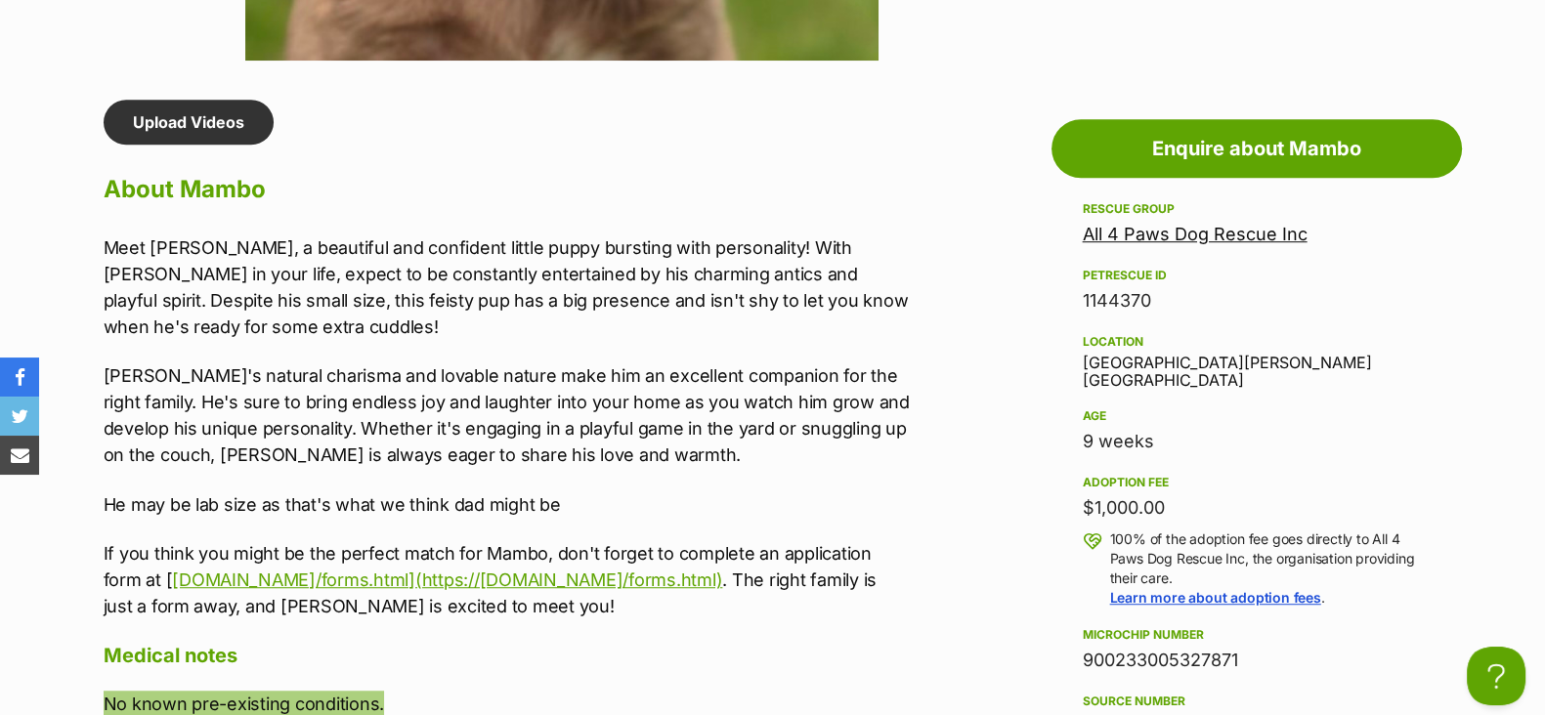
scroll to position [1602, 0]
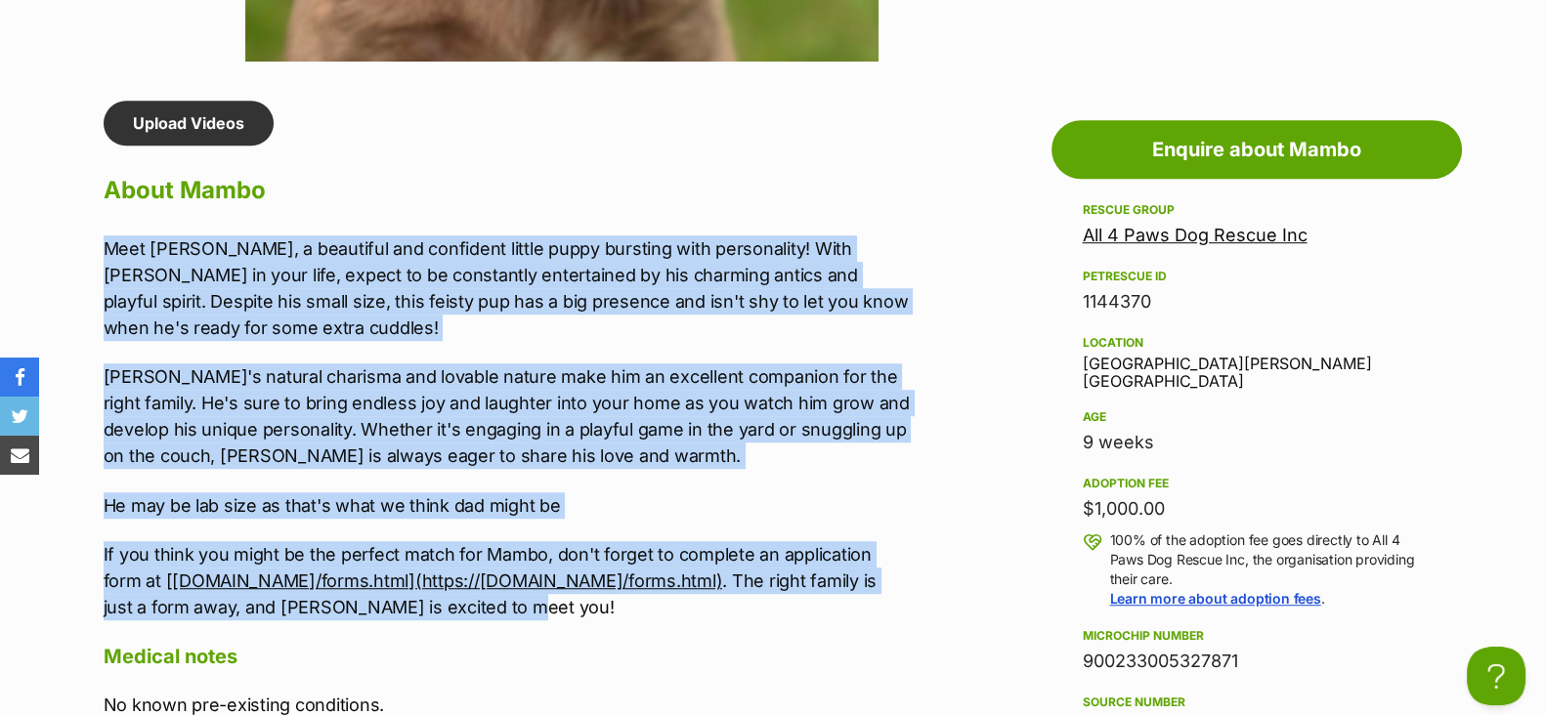
drag, startPoint x: 360, startPoint y: 636, endPoint x: 100, endPoint y: 241, distance: 472.8
click at [100, 241] on div "Upload Videos About Mambo Meet Mambo, a beautiful and confident little puppy bu…" at bounding box center [497, 634] width 827 height 1066
copy div "Meet Mambo, a beautiful and confident little puppy bursting with personality! W…"
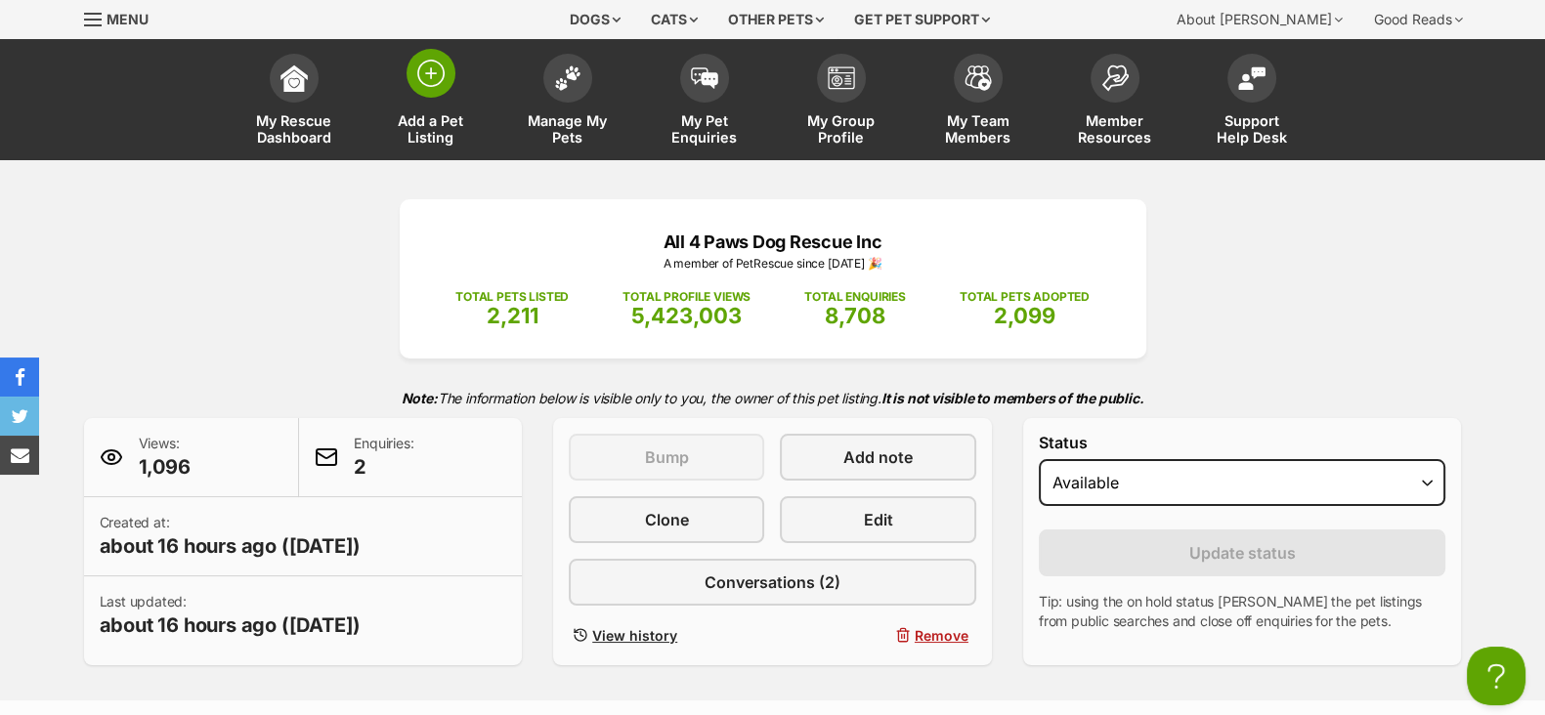
scroll to position [0, 0]
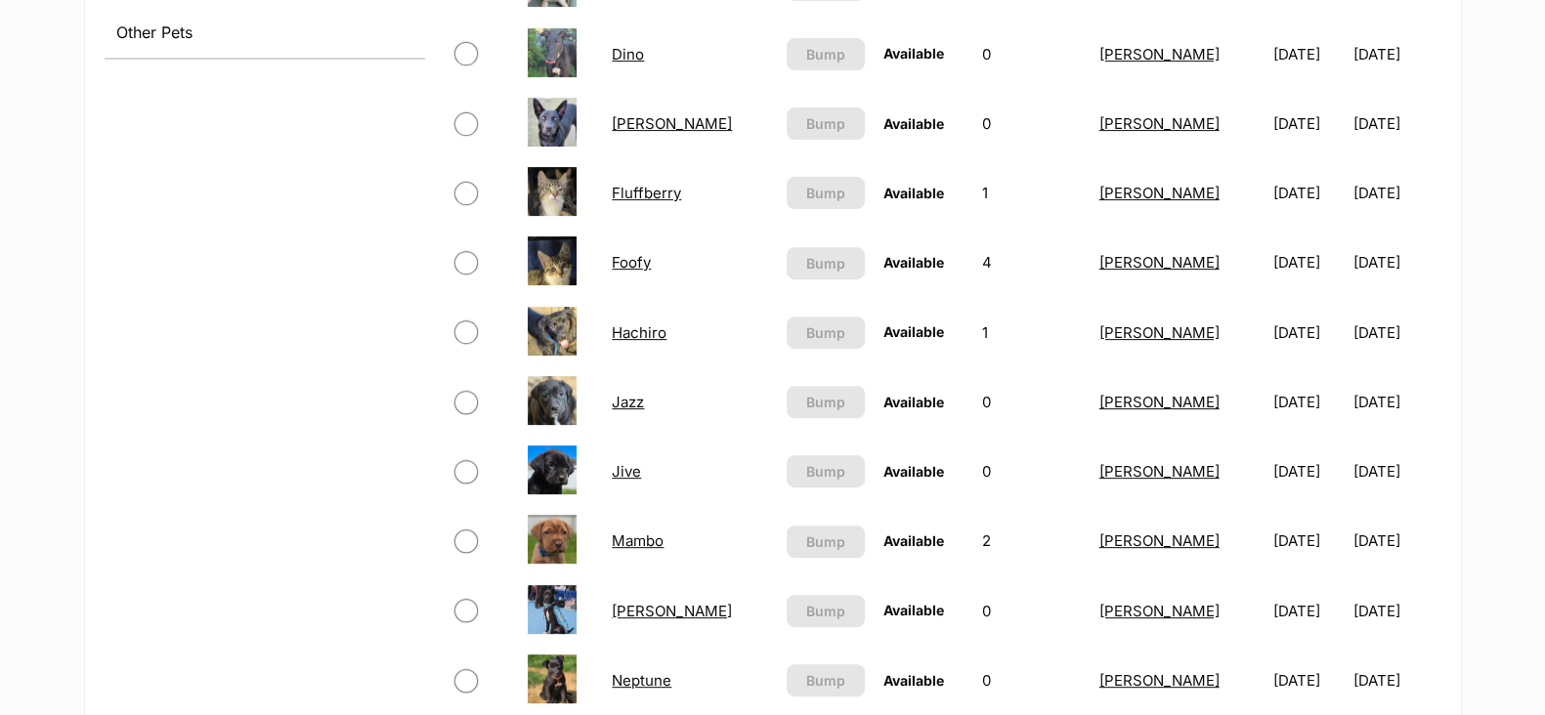
scroll to position [854, 0]
